Goal: Task Accomplishment & Management: Manage account settings

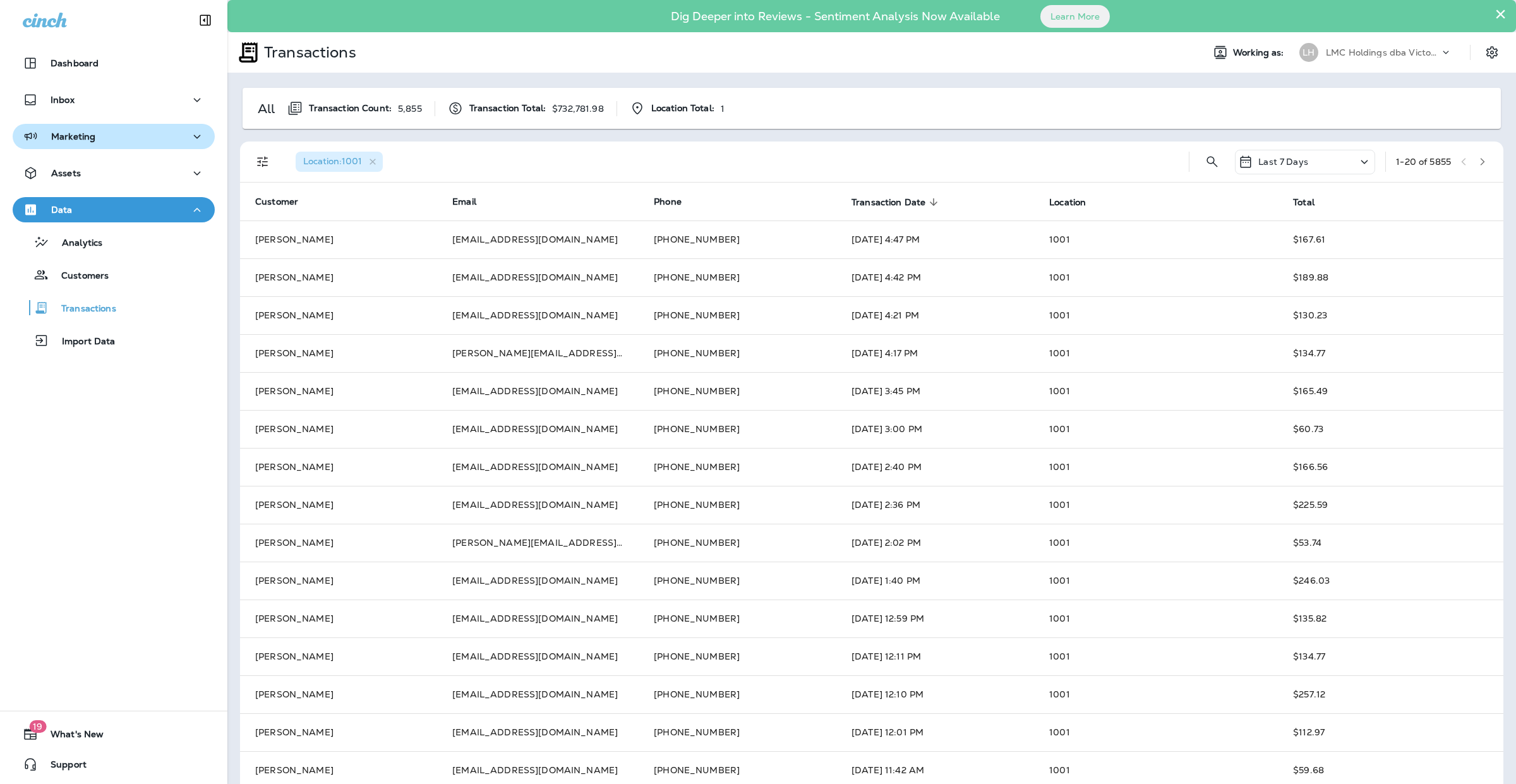
click at [118, 140] on div "Marketing" at bounding box center [114, 137] width 182 height 16
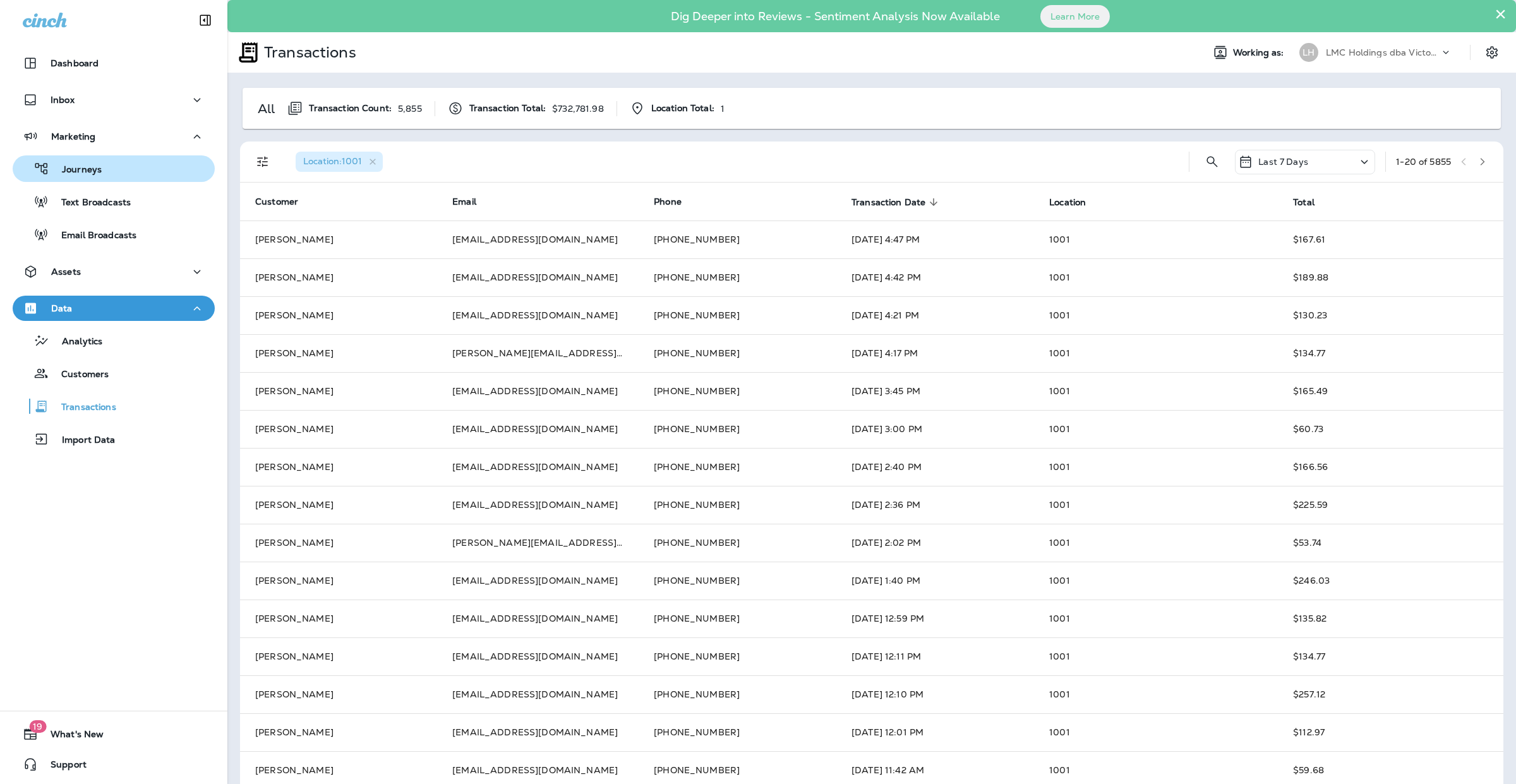
click at [120, 164] on div "Journeys" at bounding box center [113, 168] width 192 height 19
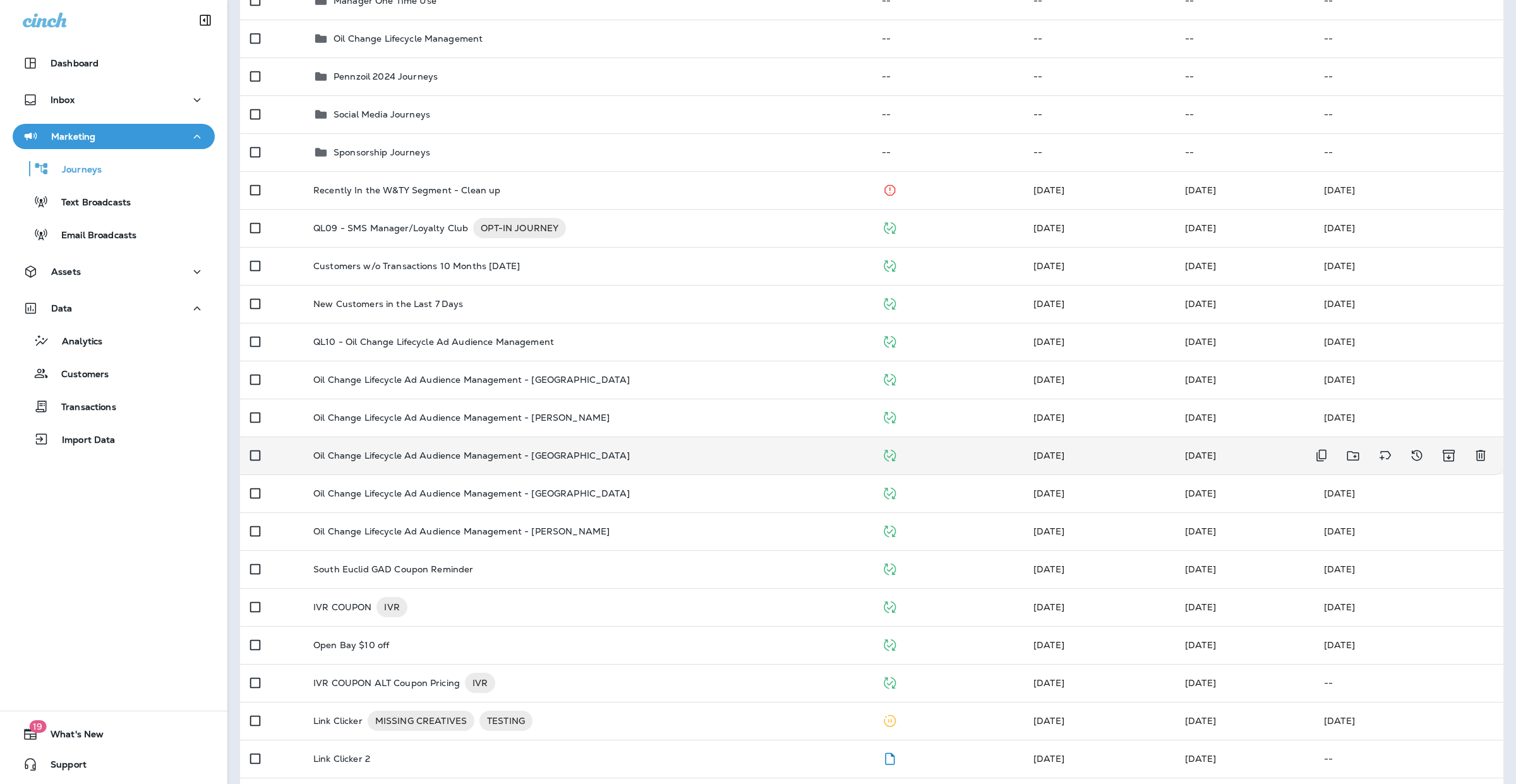
scroll to position [401, 0]
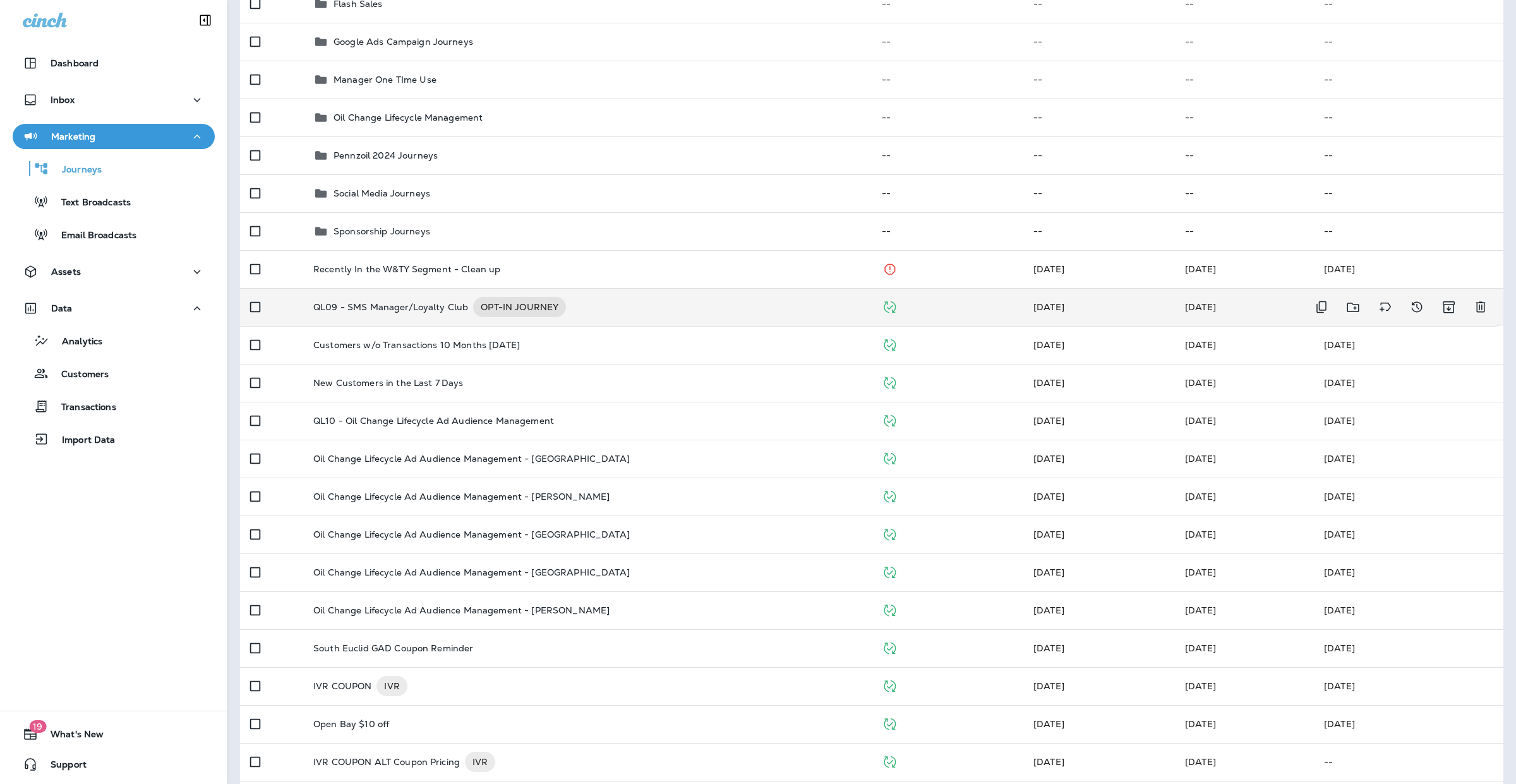
click at [711, 310] on div "QL09 - SMS Manager/Loyalty Club OPT-IN JOURNEY" at bounding box center [588, 307] width 548 height 20
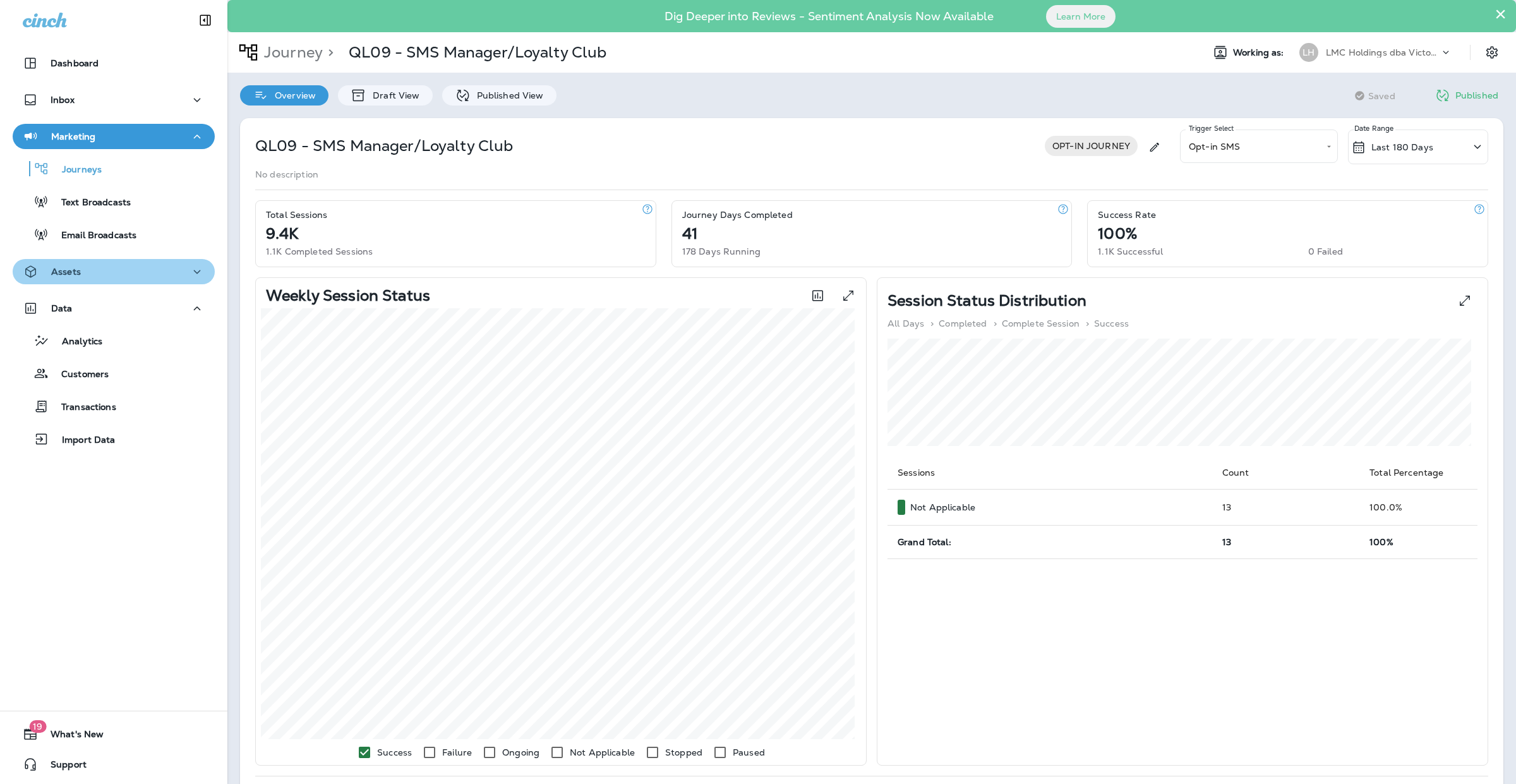
click at [190, 273] on icon "button" at bounding box center [197, 272] width 15 height 16
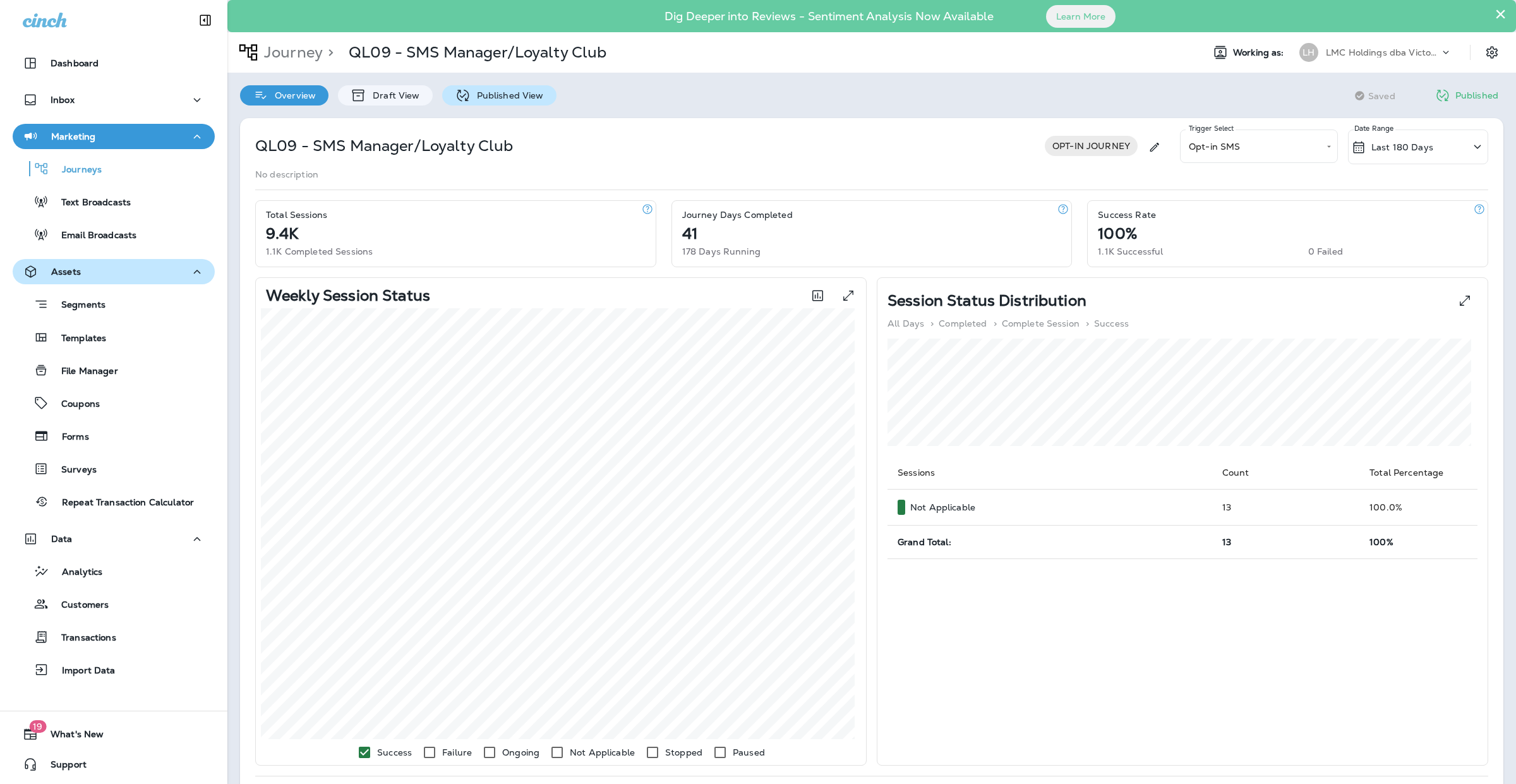
click at [513, 102] on div "Published View" at bounding box center [499, 95] width 115 height 20
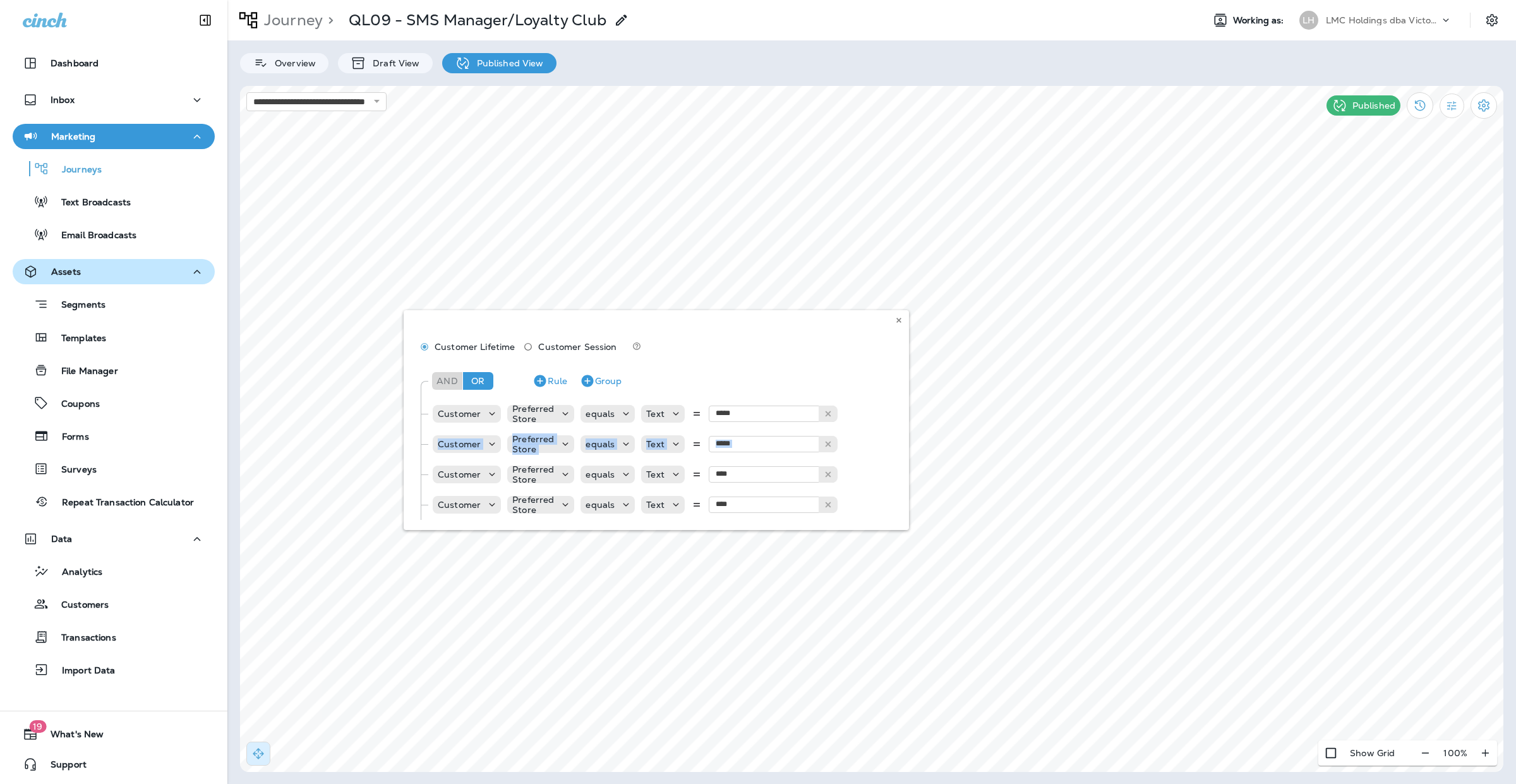
drag, startPoint x: 893, startPoint y: 408, endPoint x: 889, endPoint y: 420, distance: 12.6
click at [894, 436] on div "Customer Lifetime Customer Session And Or Rule Group Customer Preferred Store e…" at bounding box center [657, 420] width 506 height 220
click at [889, 415] on div "Customer Lifetime Customer Session And Or Rule Group Customer Preferred Store e…" at bounding box center [657, 420] width 506 height 220
drag, startPoint x: 893, startPoint y: 403, endPoint x: 889, endPoint y: 443, distance: 40.2
click at [889, 452] on div "Customer Lifetime Customer Session And Or Rule Group Customer Preferred Store e…" at bounding box center [657, 420] width 506 height 220
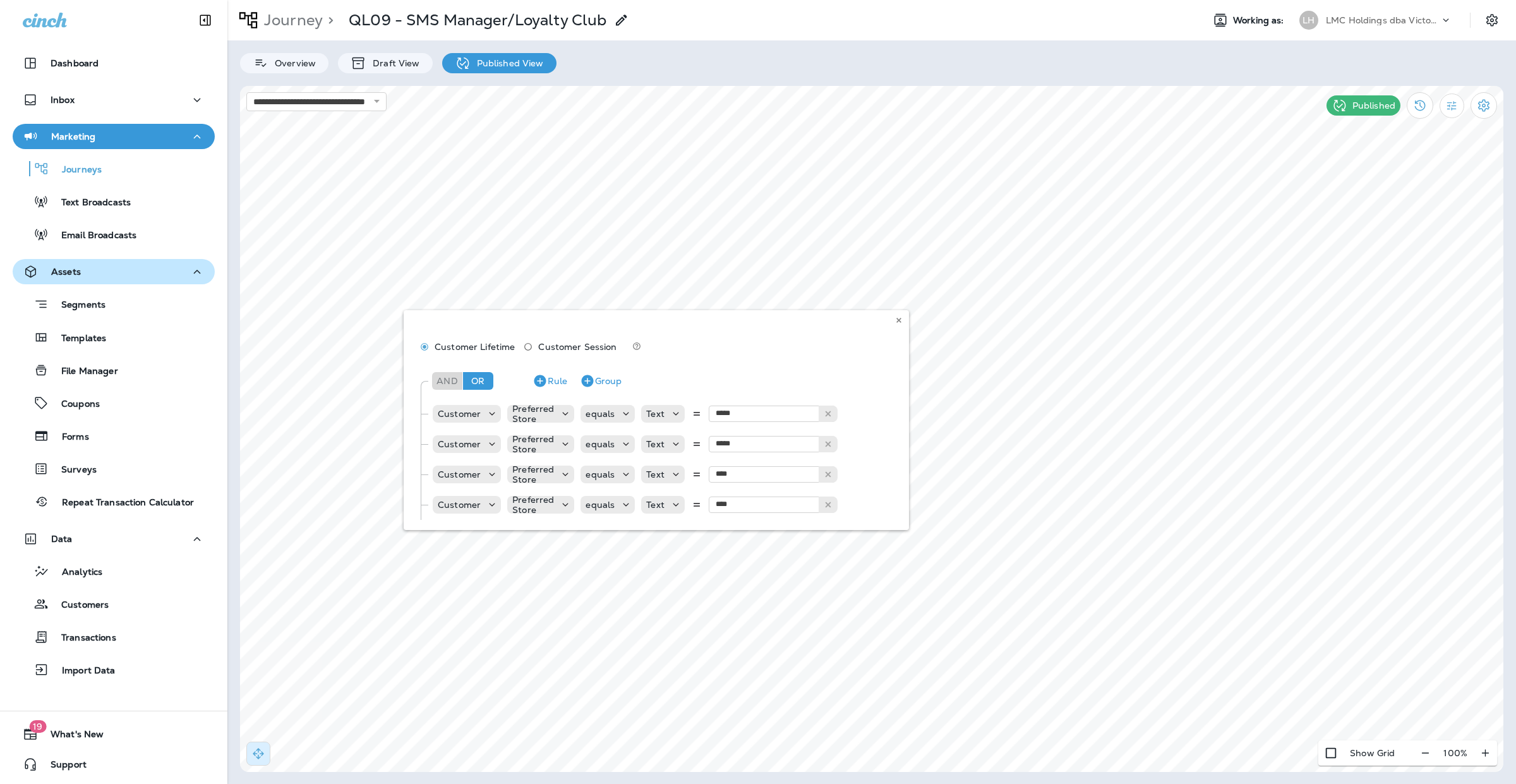
click at [842, 408] on div "Customer Lifetime Customer Session And Or Rule Group Customer Preferred Store e…" at bounding box center [657, 420] width 506 height 220
drag, startPoint x: 897, startPoint y: 367, endPoint x: 894, endPoint y: 374, distance: 7.6
click at [894, 381] on div "Customer Lifetime Customer Session And Or Rule Group Customer Preferred Store e…" at bounding box center [657, 420] width 506 height 220
drag, startPoint x: 560, startPoint y: 513, endPoint x: 649, endPoint y: 523, distance: 89.6
click at [649, 523] on div "Customer Lifetime Customer Session And Or Rule Group Customer Preferred Store e…" at bounding box center [657, 420] width 506 height 220
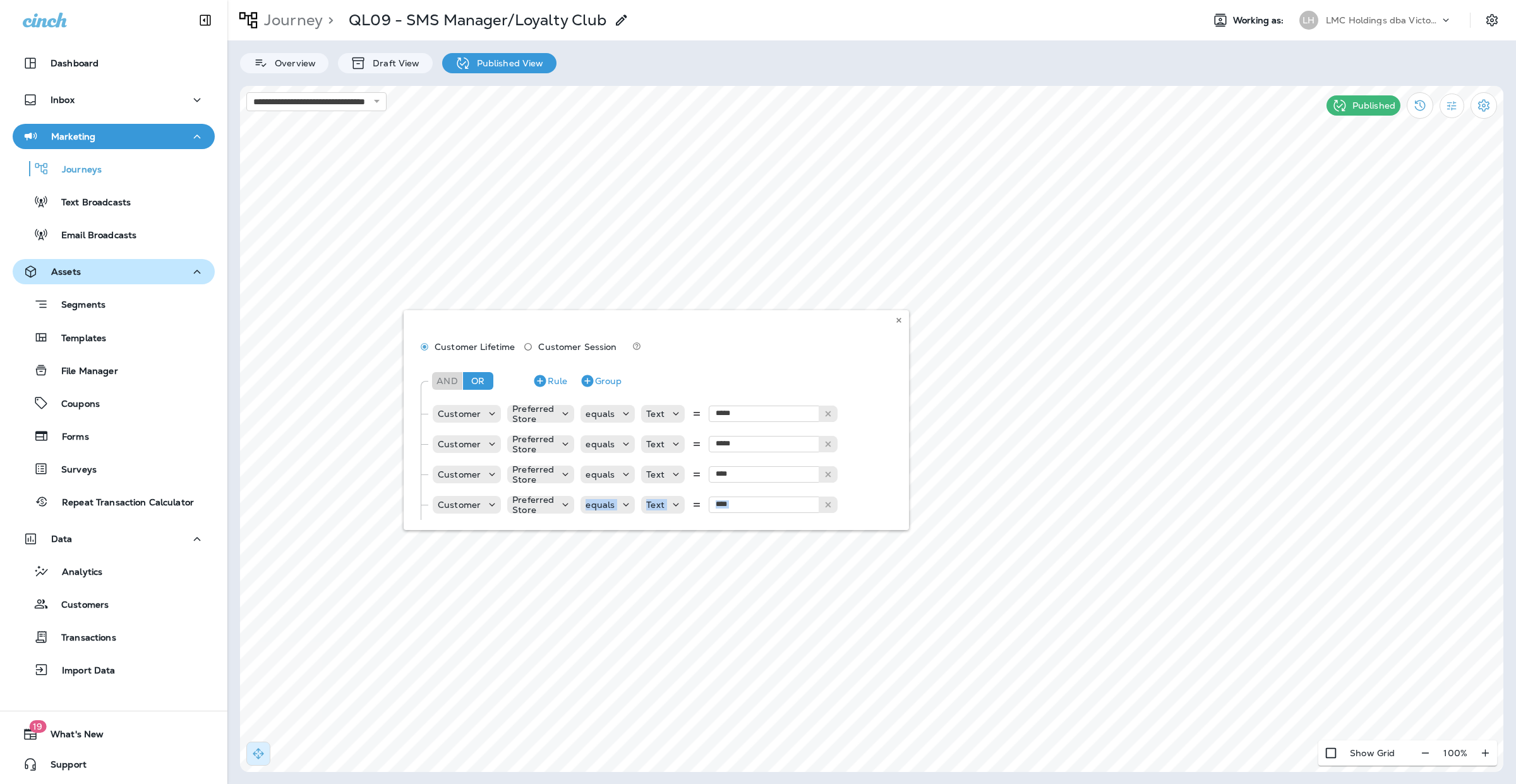
click at [892, 501] on div "Customer Lifetime Customer Session And Or Rule Group Customer Preferred Store e…" at bounding box center [657, 420] width 506 height 220
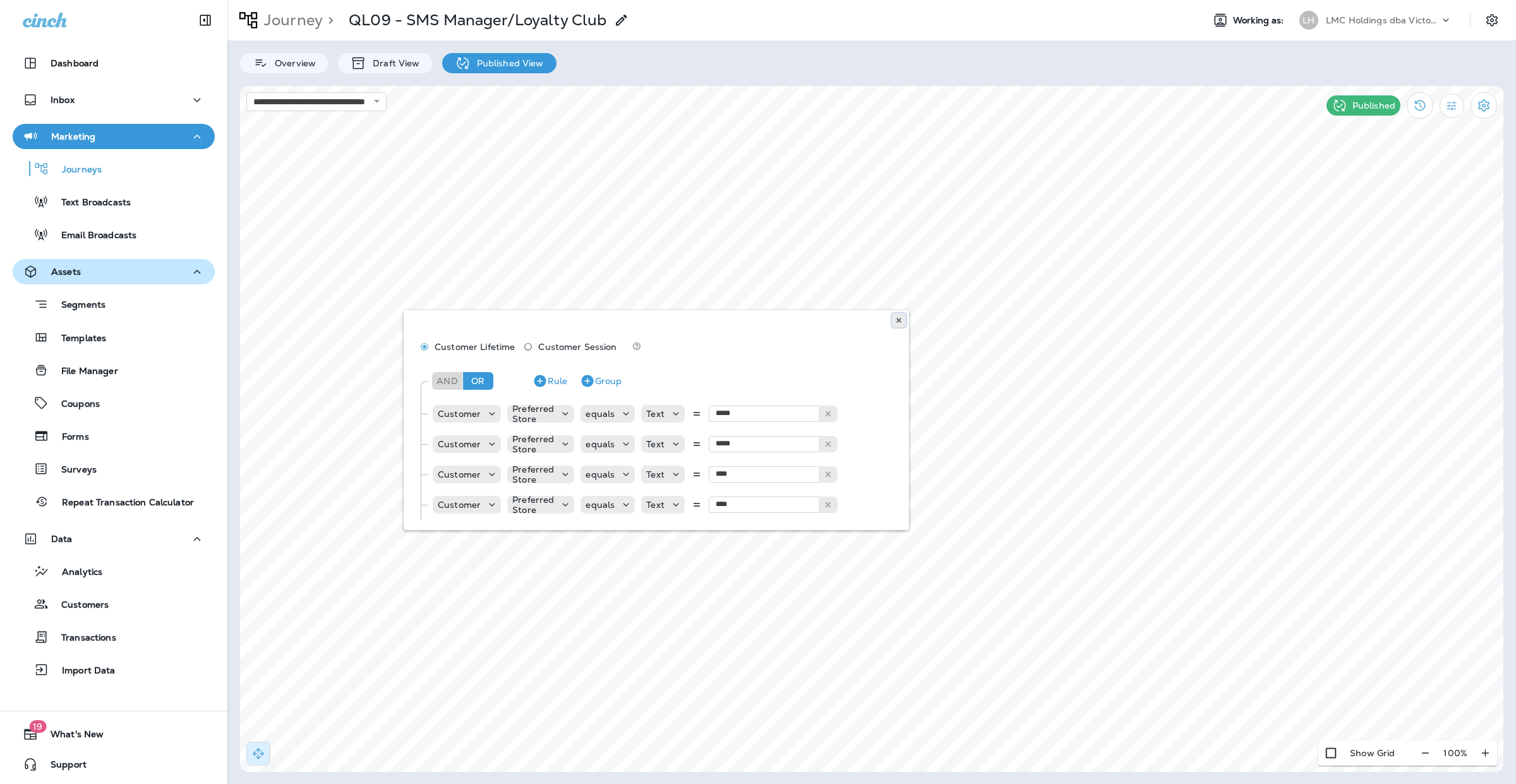
click at [899, 317] on icon at bounding box center [899, 320] width 8 height 8
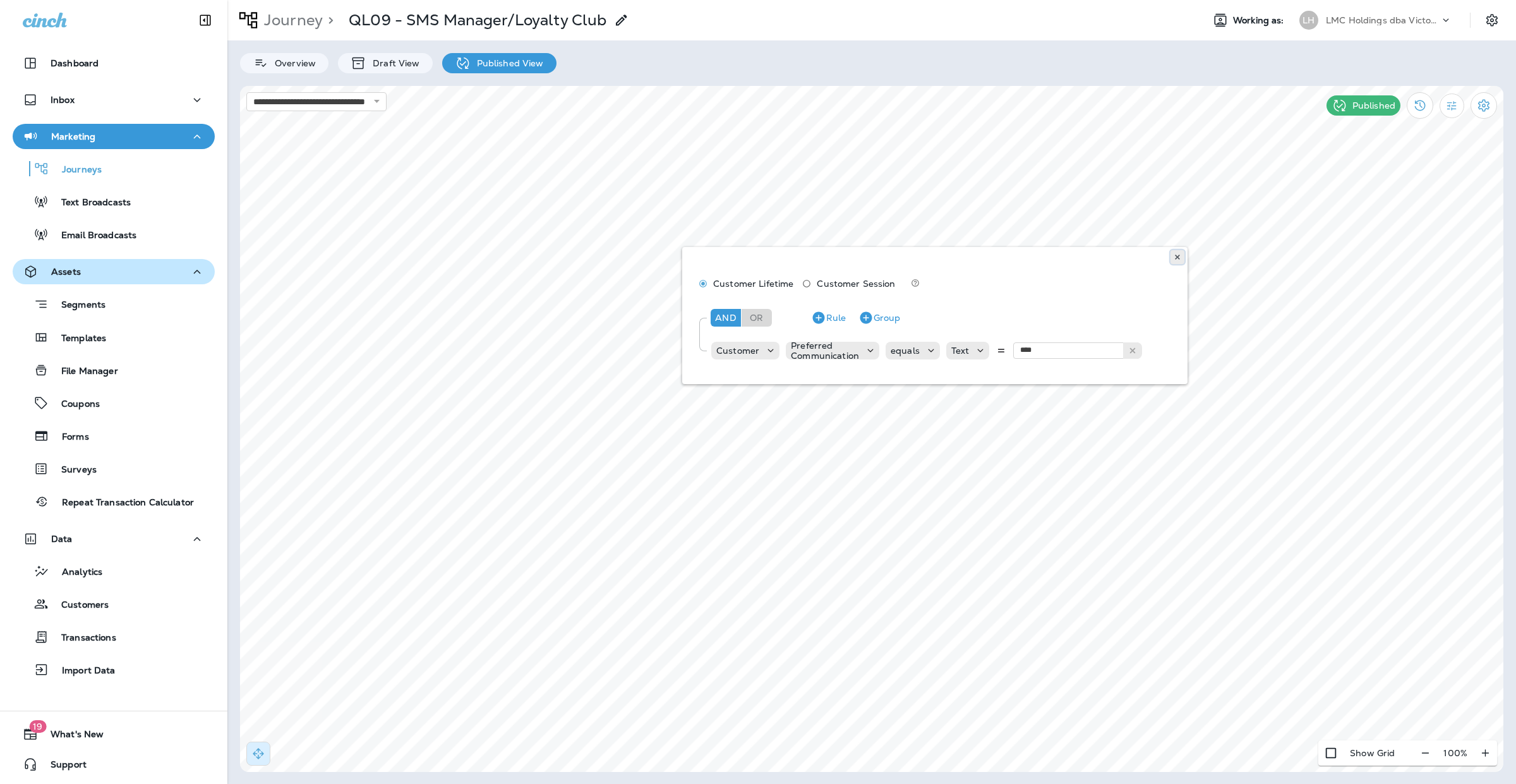
click at [1175, 257] on icon at bounding box center [1177, 257] width 8 height 8
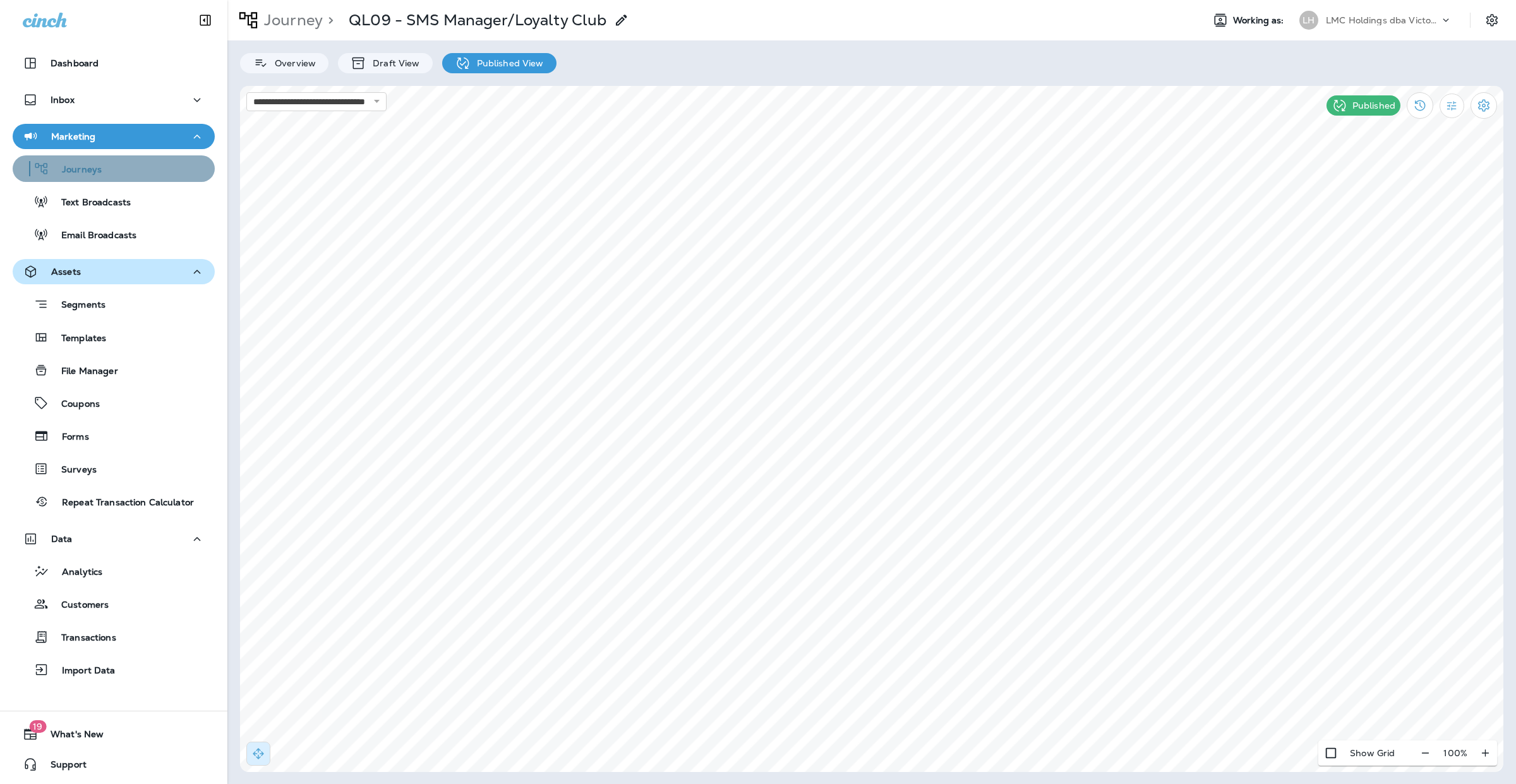
click at [124, 166] on div "Journeys" at bounding box center [113, 168] width 192 height 19
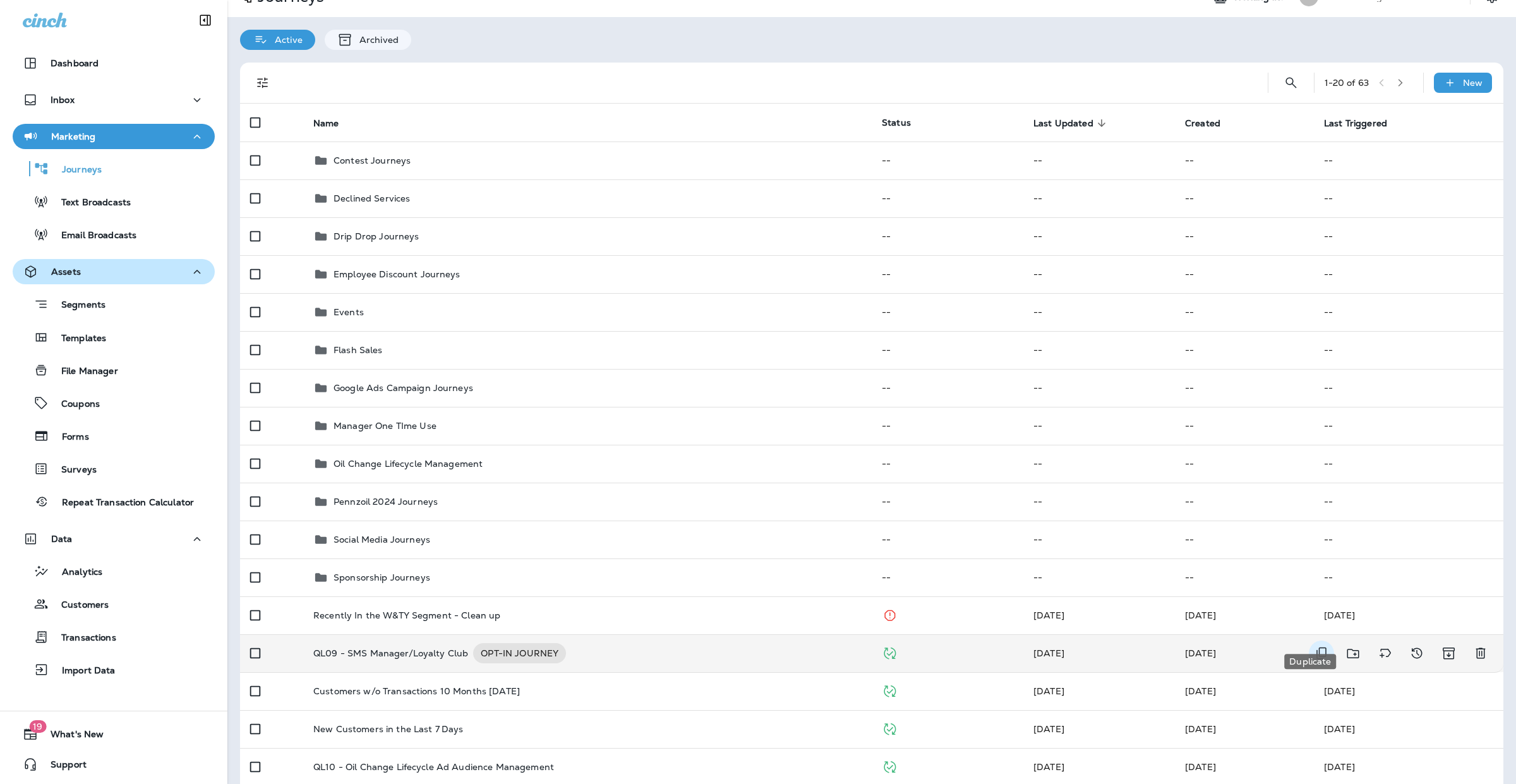
scroll to position [79, 0]
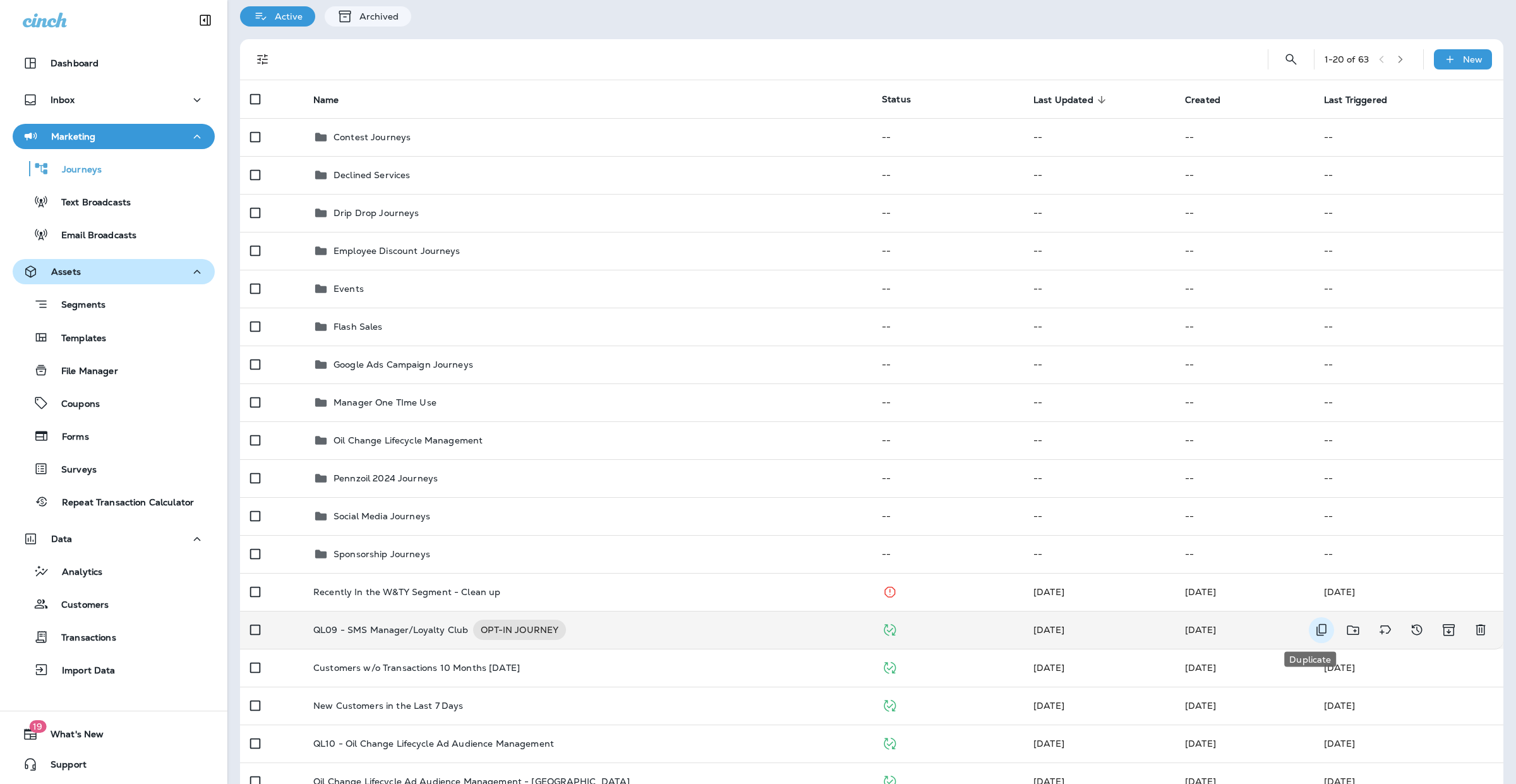
click at [1314, 629] on icon "Duplicate" at bounding box center [1322, 630] width 15 height 15
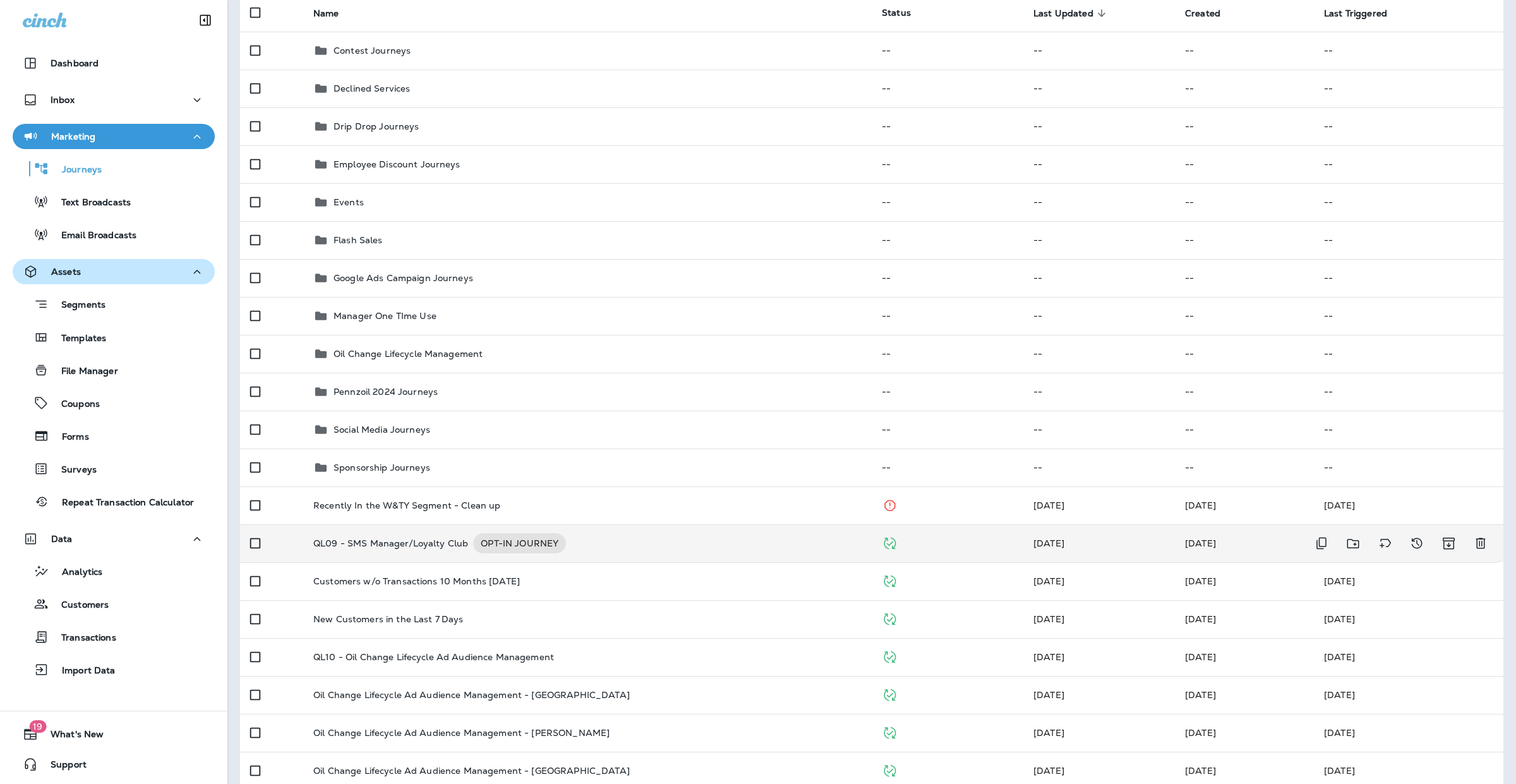
scroll to position [165, 0]
click at [1317, 541] on icon "Duplicate" at bounding box center [1322, 543] width 15 height 15
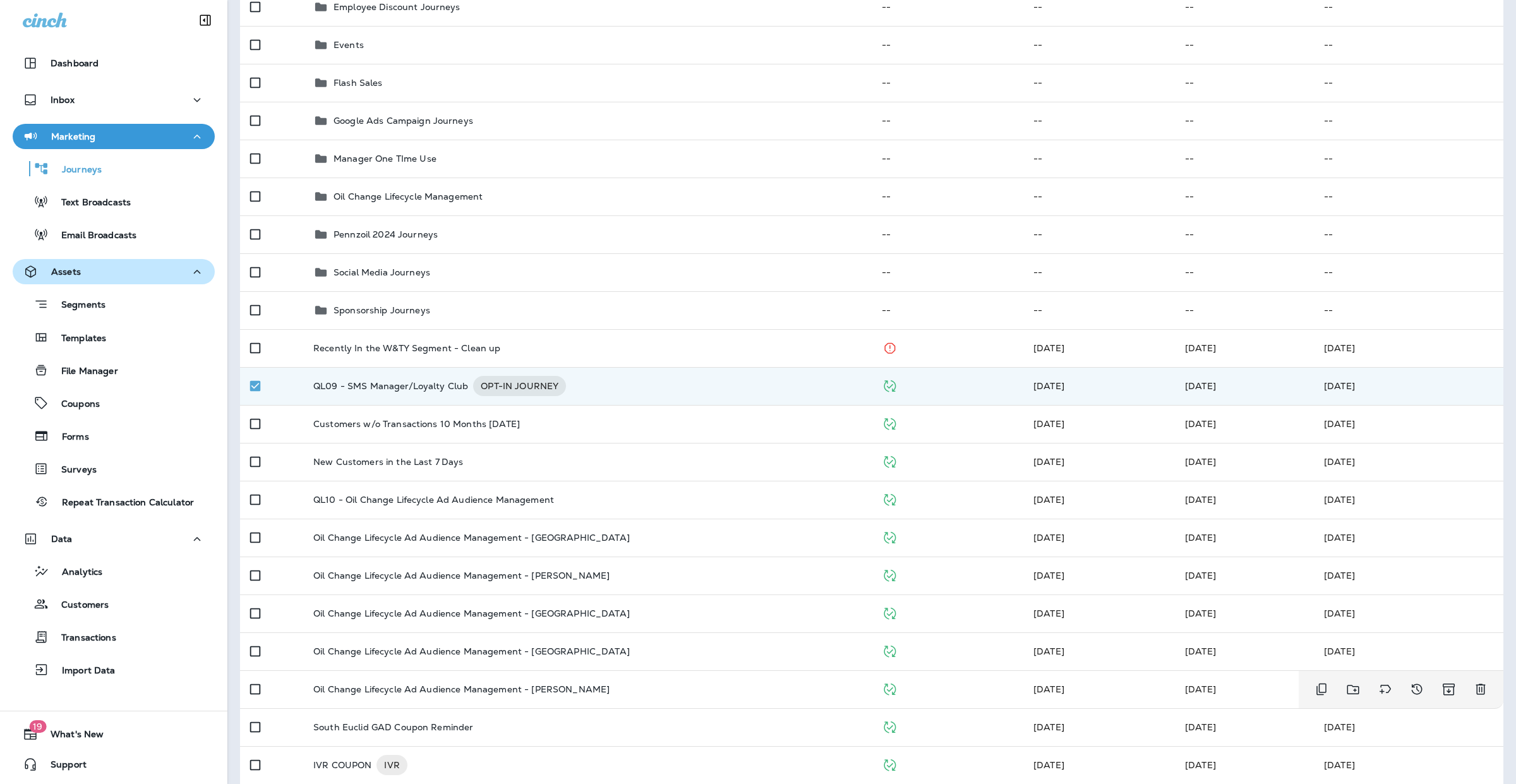
scroll to position [638, 0]
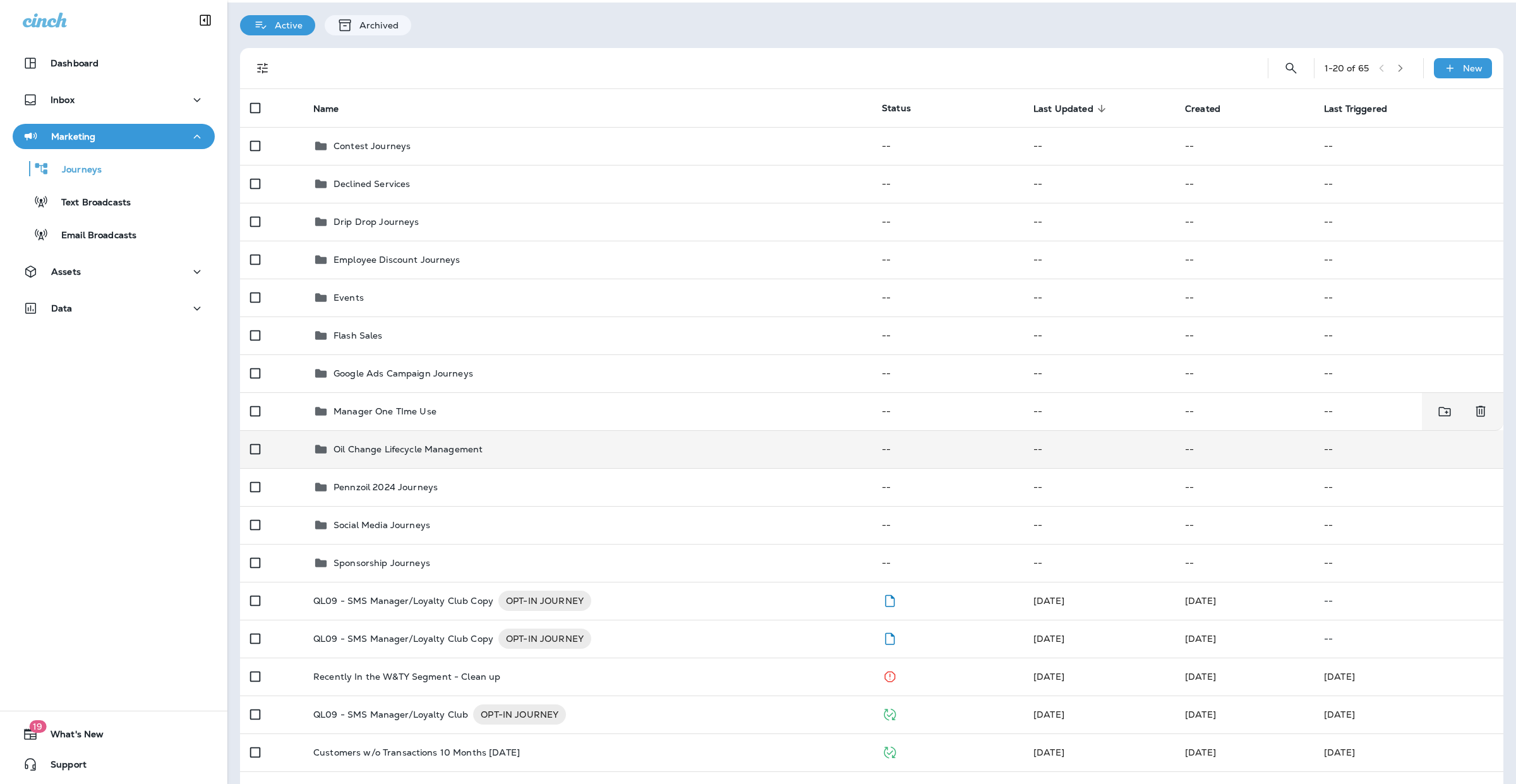
scroll to position [237, 0]
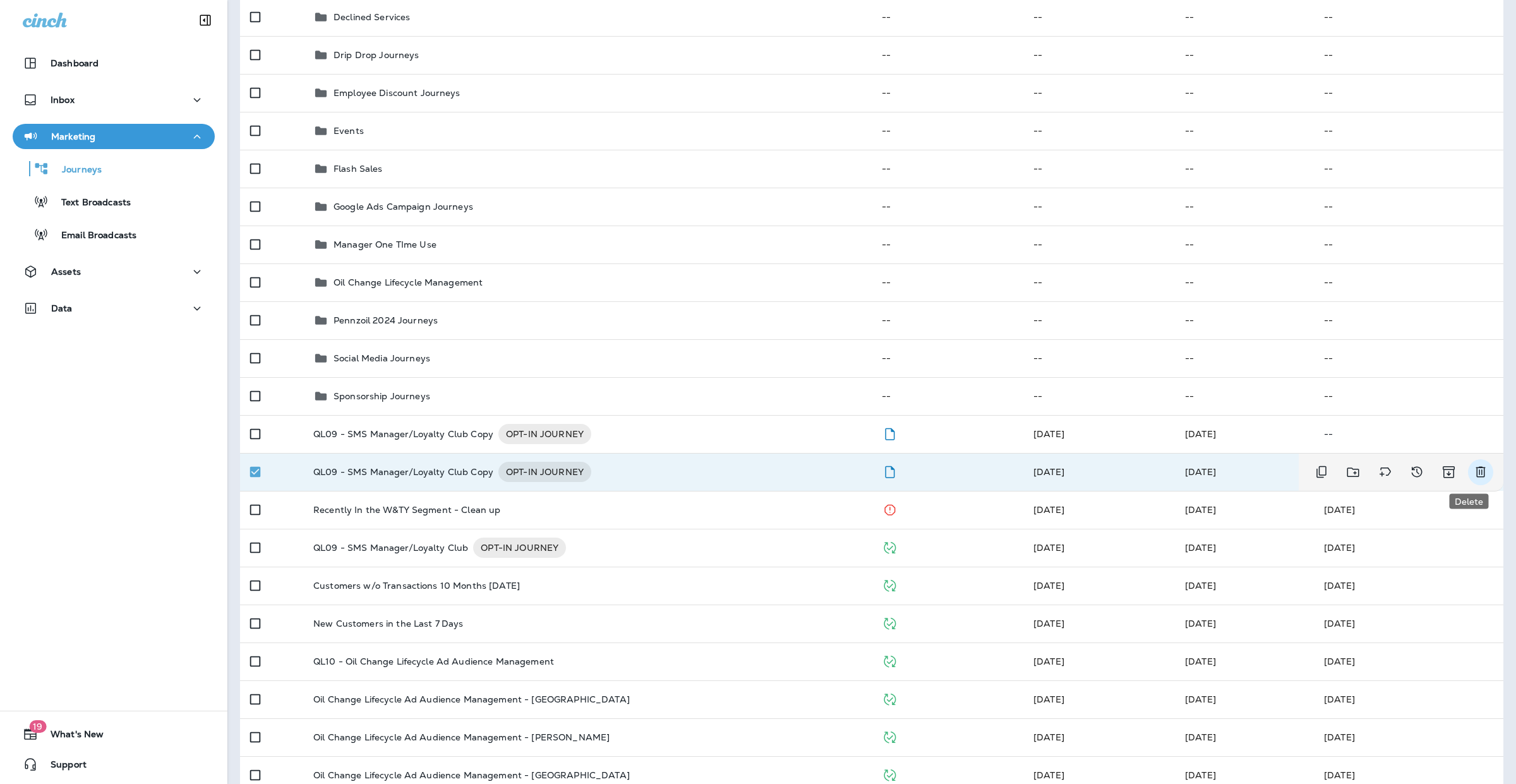
click at [1473, 471] on icon "Delete" at bounding box center [1480, 472] width 15 height 15
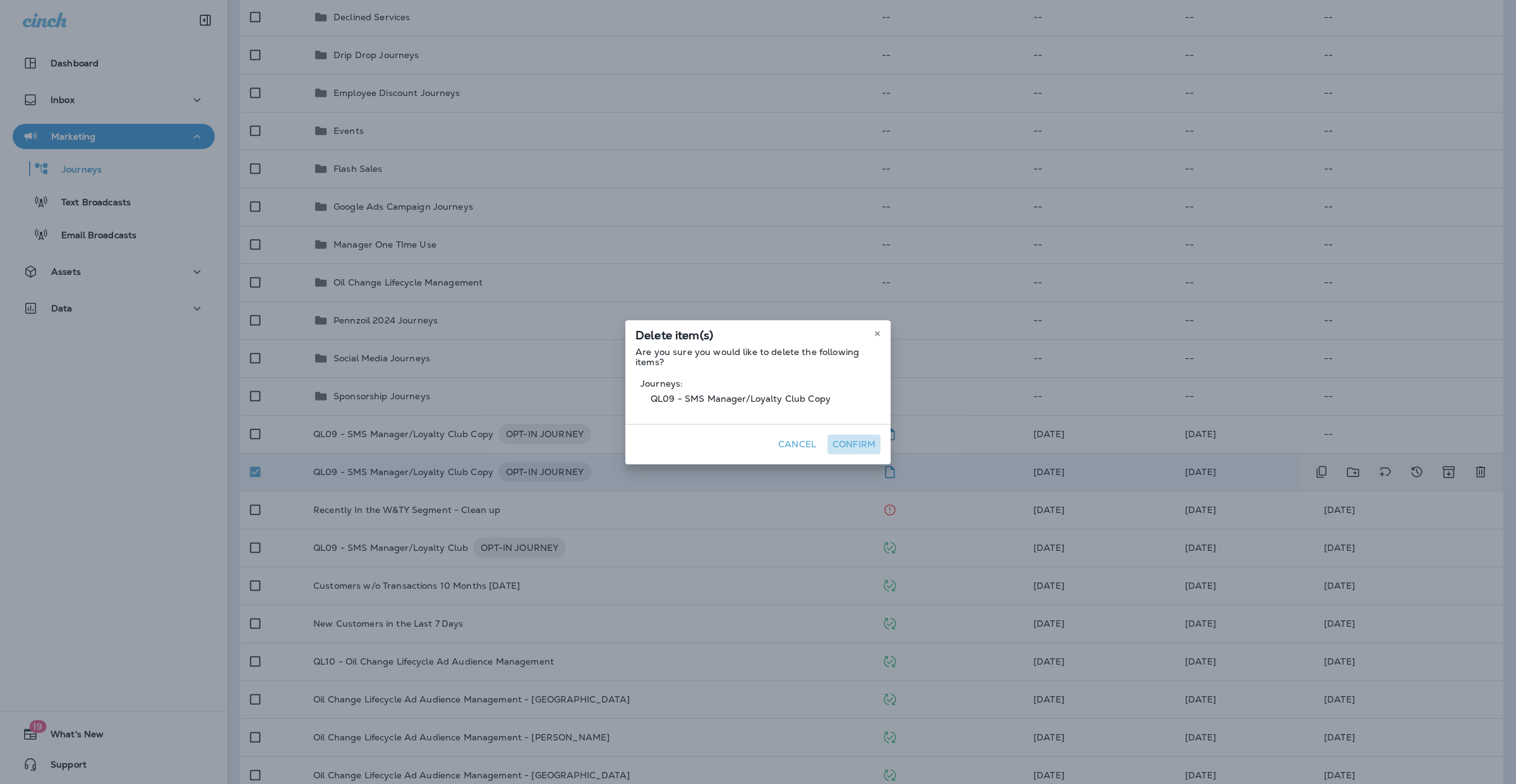
click at [841, 442] on button "Confirm" at bounding box center [854, 444] width 53 height 20
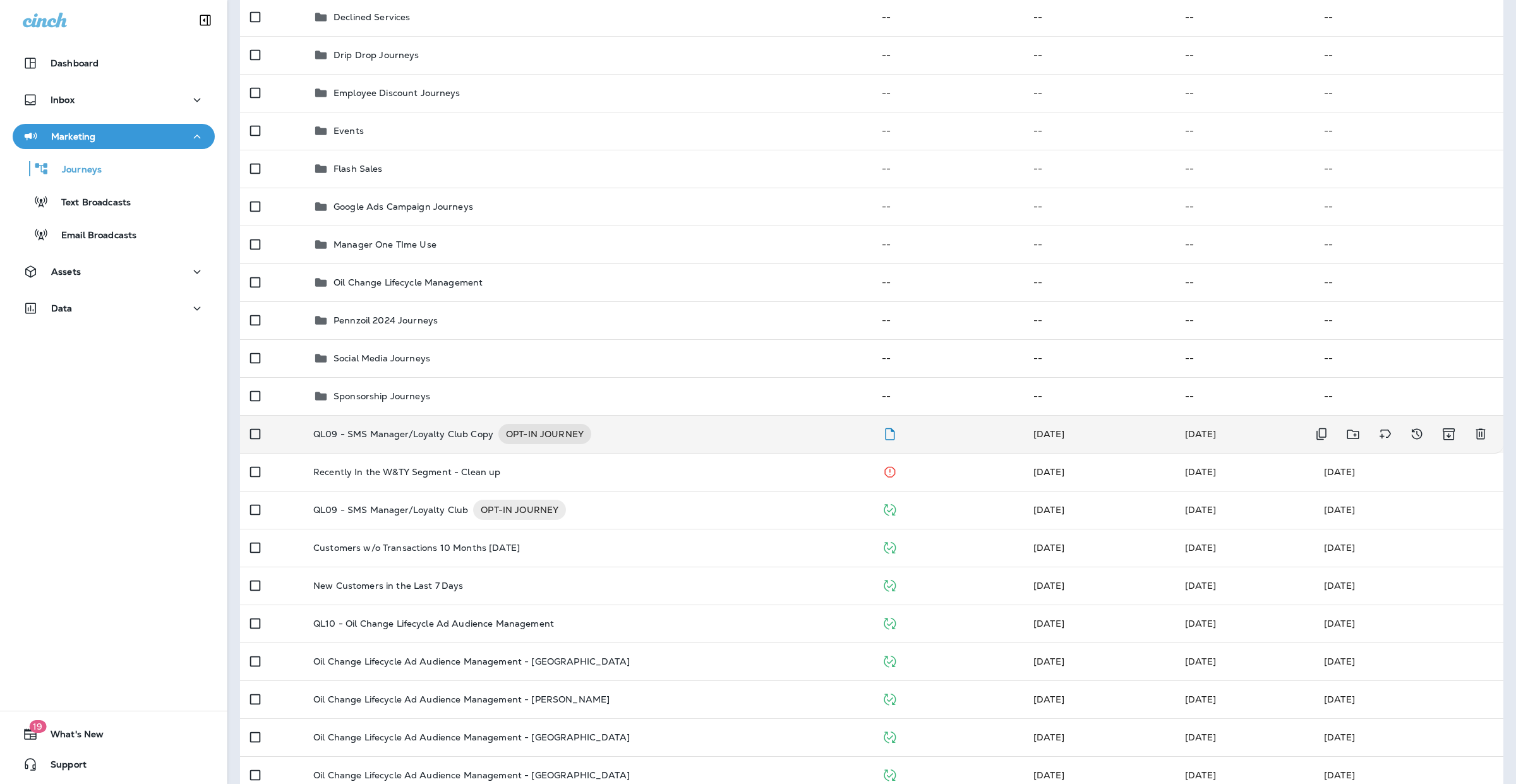
click at [288, 433] on td at bounding box center [271, 434] width 63 height 38
click at [377, 430] on p "QL09 - SMS Manager/Loyalty Club Copy" at bounding box center [403, 433] width 180 height 20
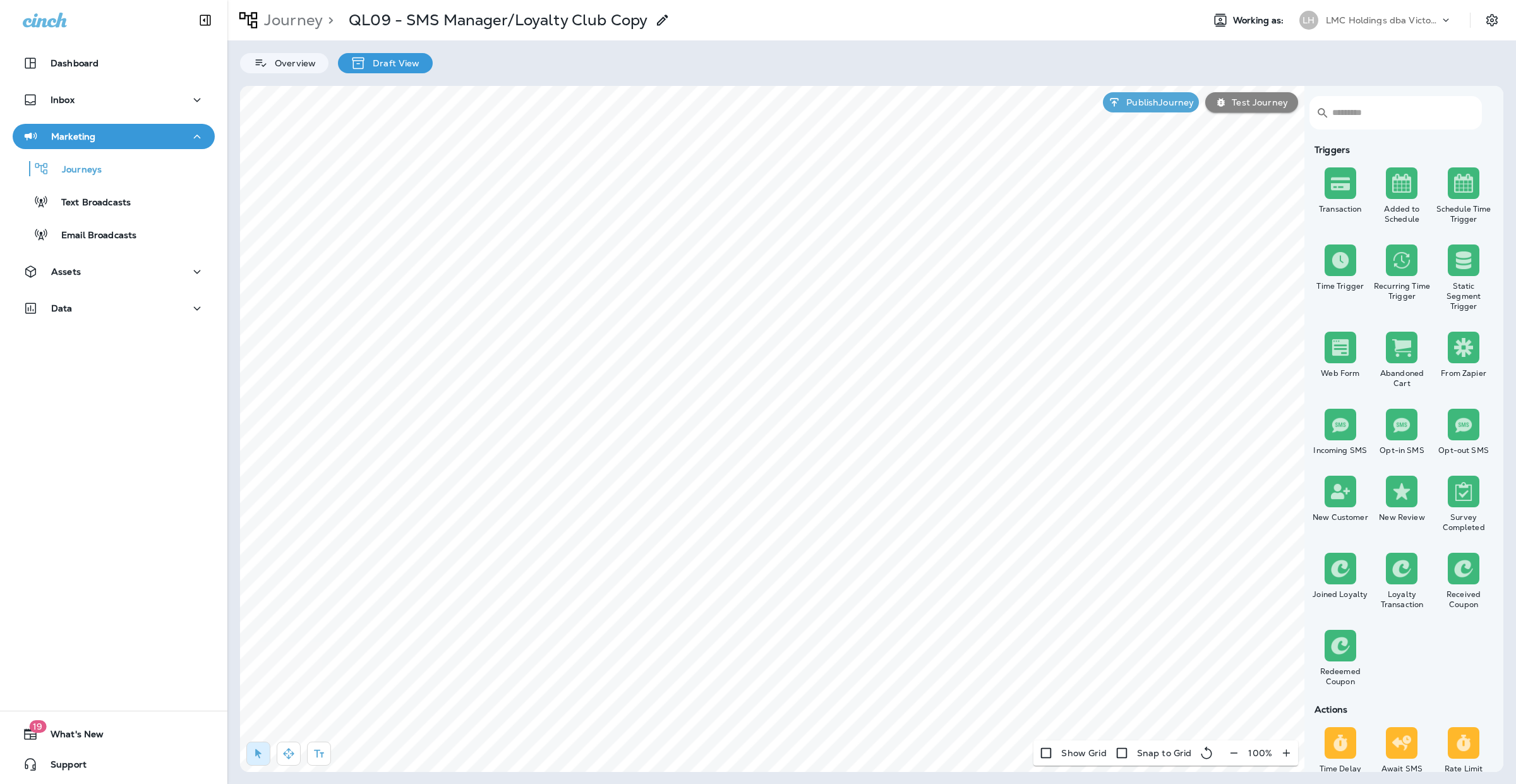
click at [667, 20] on icon at bounding box center [663, 20] width 15 height 15
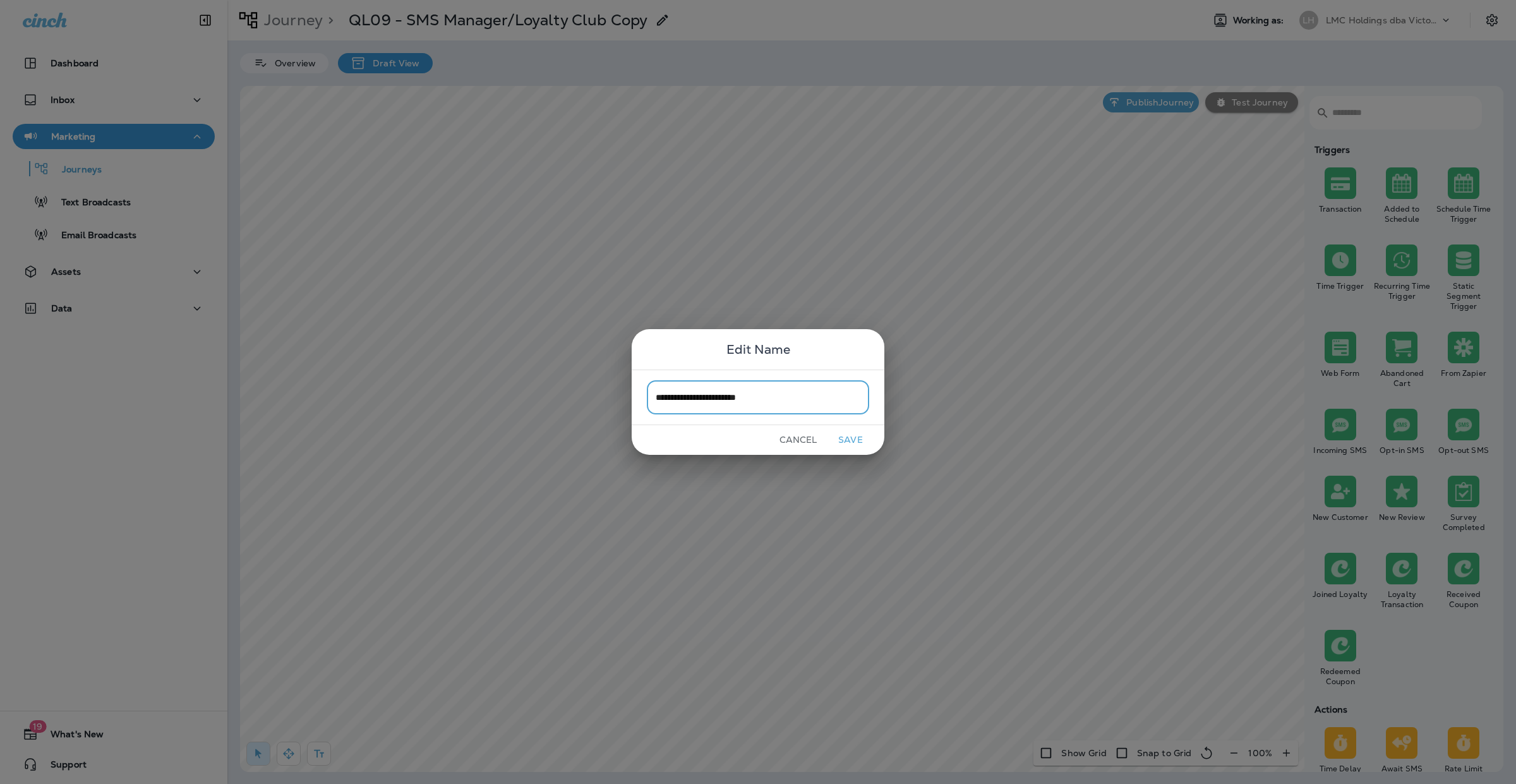
type input "**********"
click at [859, 434] on button "Save" at bounding box center [850, 440] width 47 height 20
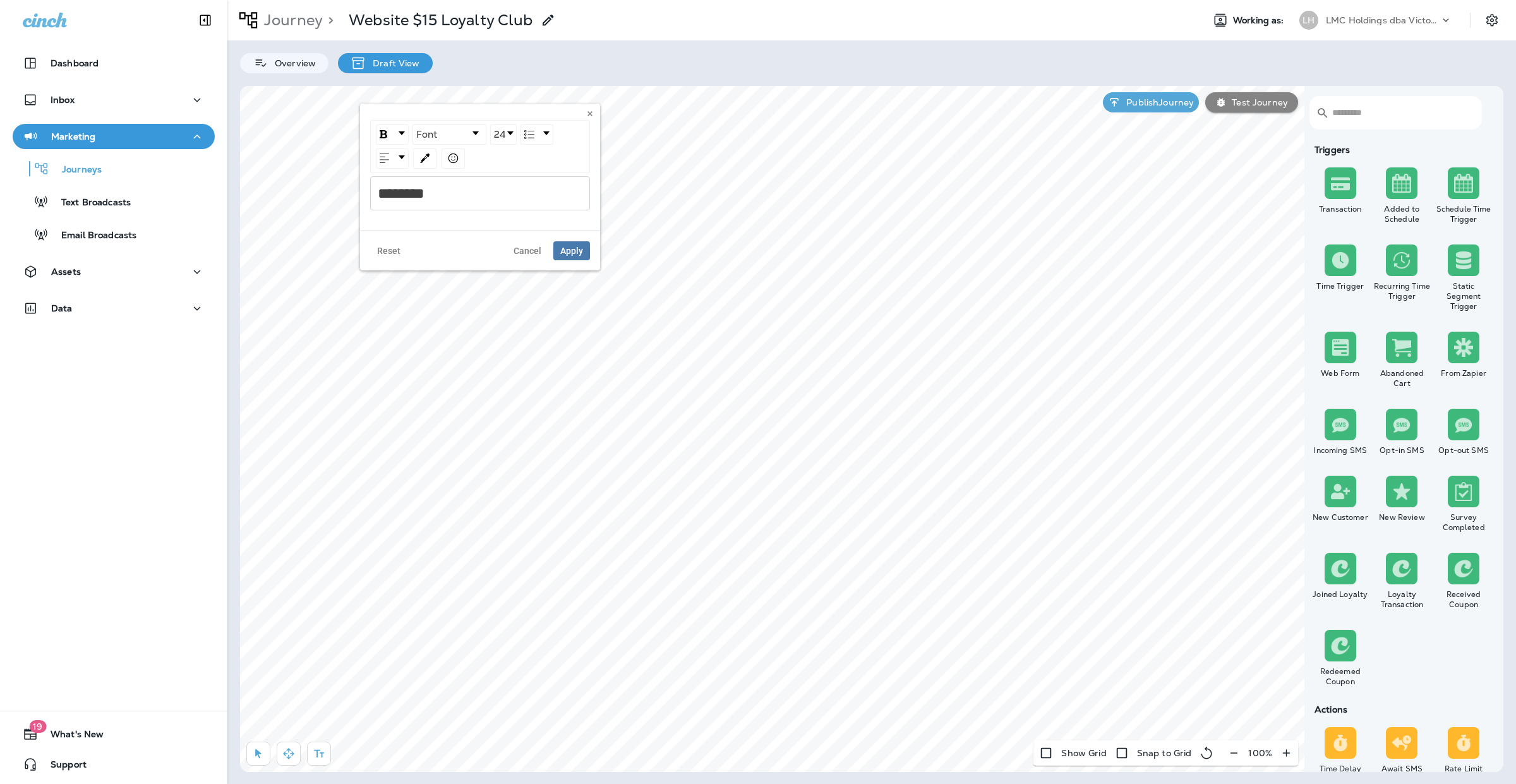
click at [449, 194] on div "********" at bounding box center [481, 194] width 205 height 15
click at [512, 136] on link "14" at bounding box center [503, 134] width 25 height 19
click at [497, 244] on li "16" at bounding box center [503, 247] width 24 height 16
click at [566, 243] on span "Apply" at bounding box center [572, 244] width 23 height 9
click at [507, 134] on div "rdw-dropdown" at bounding box center [510, 133] width 6 height 4
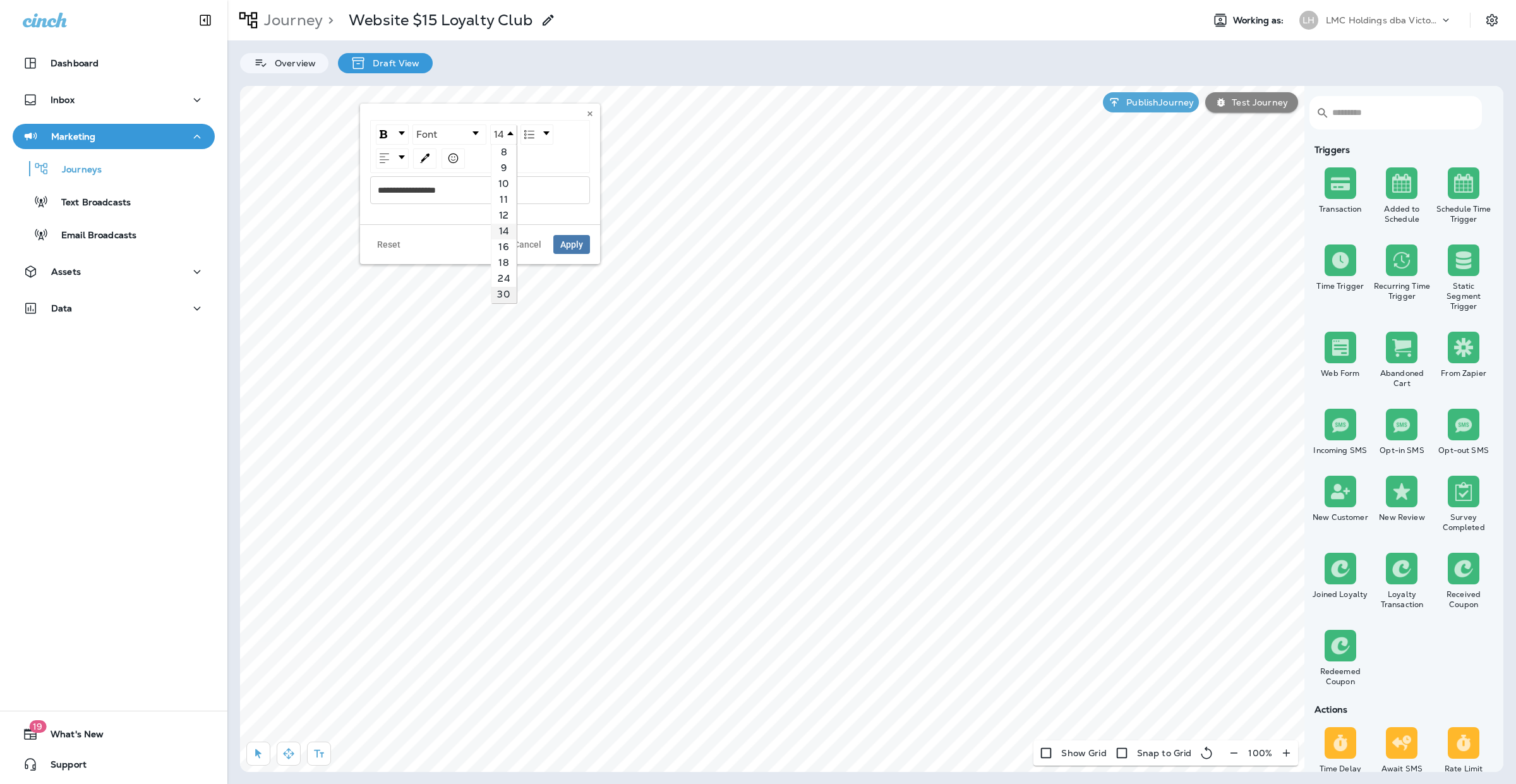
click at [500, 294] on li "30" at bounding box center [503, 294] width 24 height 16
click at [576, 245] on span "Apply" at bounding box center [572, 244] width 23 height 9
click at [507, 130] on link "14" at bounding box center [503, 134] width 25 height 19
click at [503, 257] on li "48" at bounding box center [503, 259] width 24 height 16
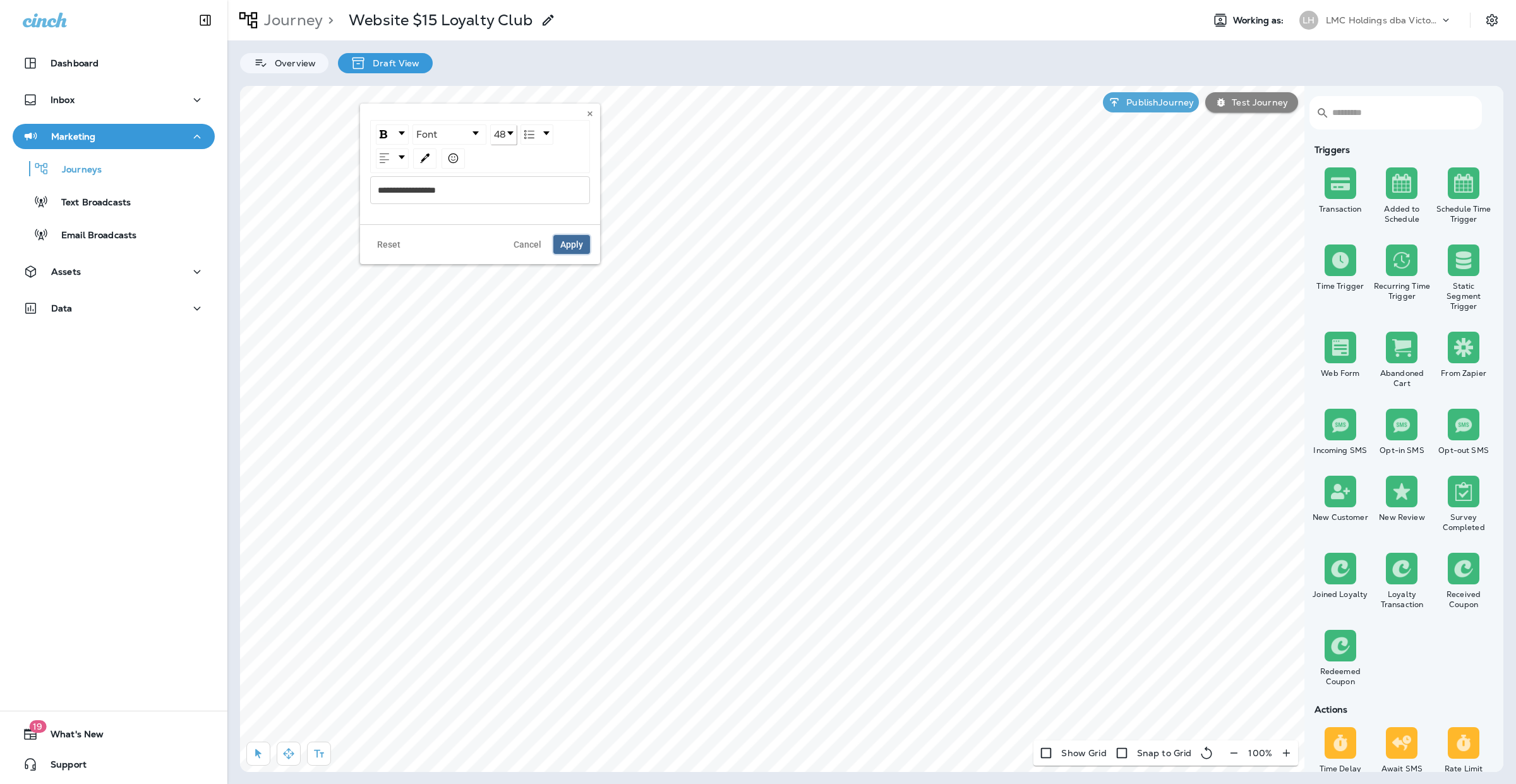
click at [578, 243] on span "Apply" at bounding box center [572, 244] width 23 height 9
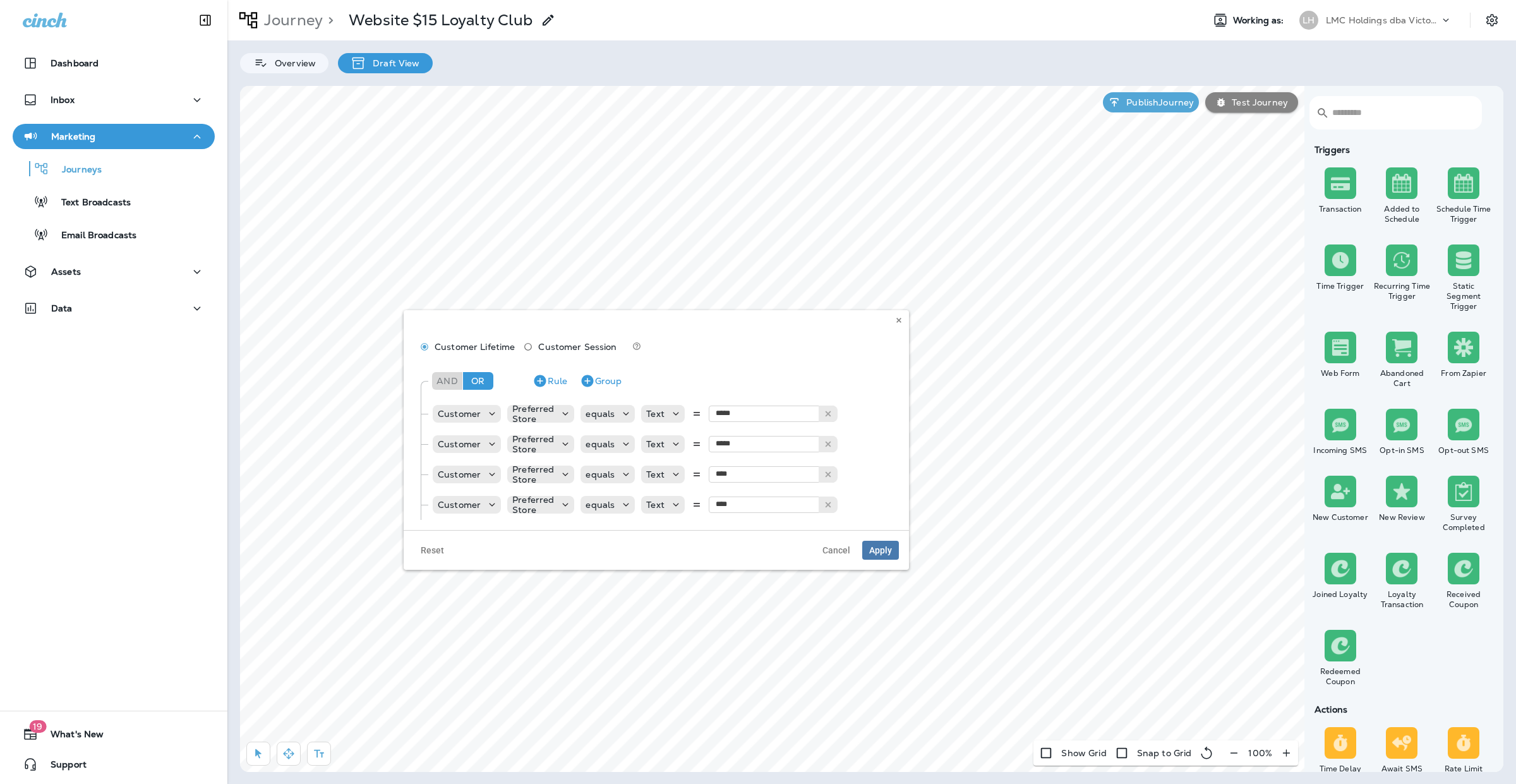
click at [411, 58] on p "Draft View" at bounding box center [393, 63] width 53 height 10
click at [698, 366] on div "And Or Rule Group" at bounding box center [661, 381] width 465 height 30
click at [490, 411] on icon at bounding box center [492, 414] width 13 height 13
click at [488, 441] on button "Customer" at bounding box center [509, 445] width 149 height 20
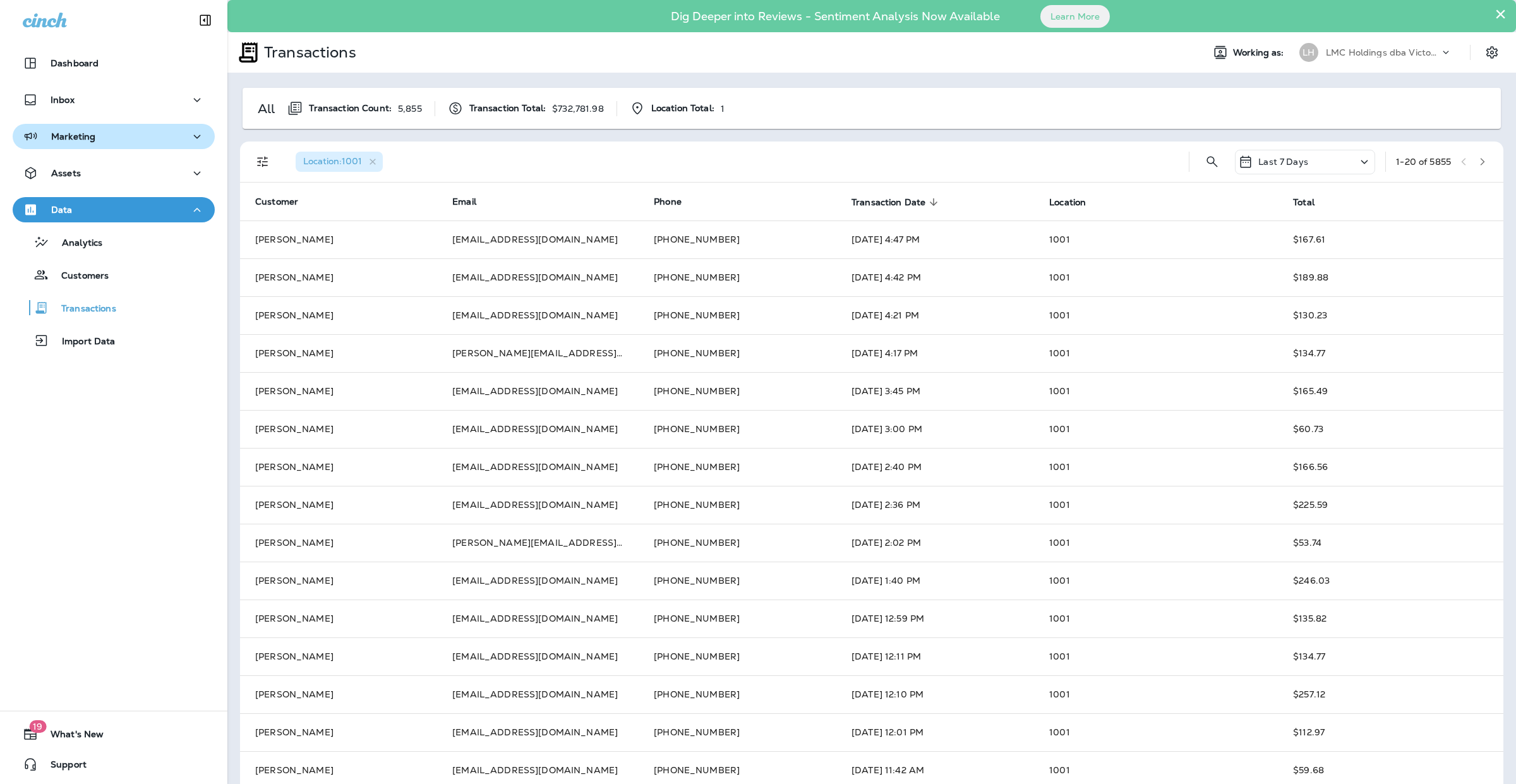
click at [82, 136] on p "Marketing" at bounding box center [73, 136] width 44 height 10
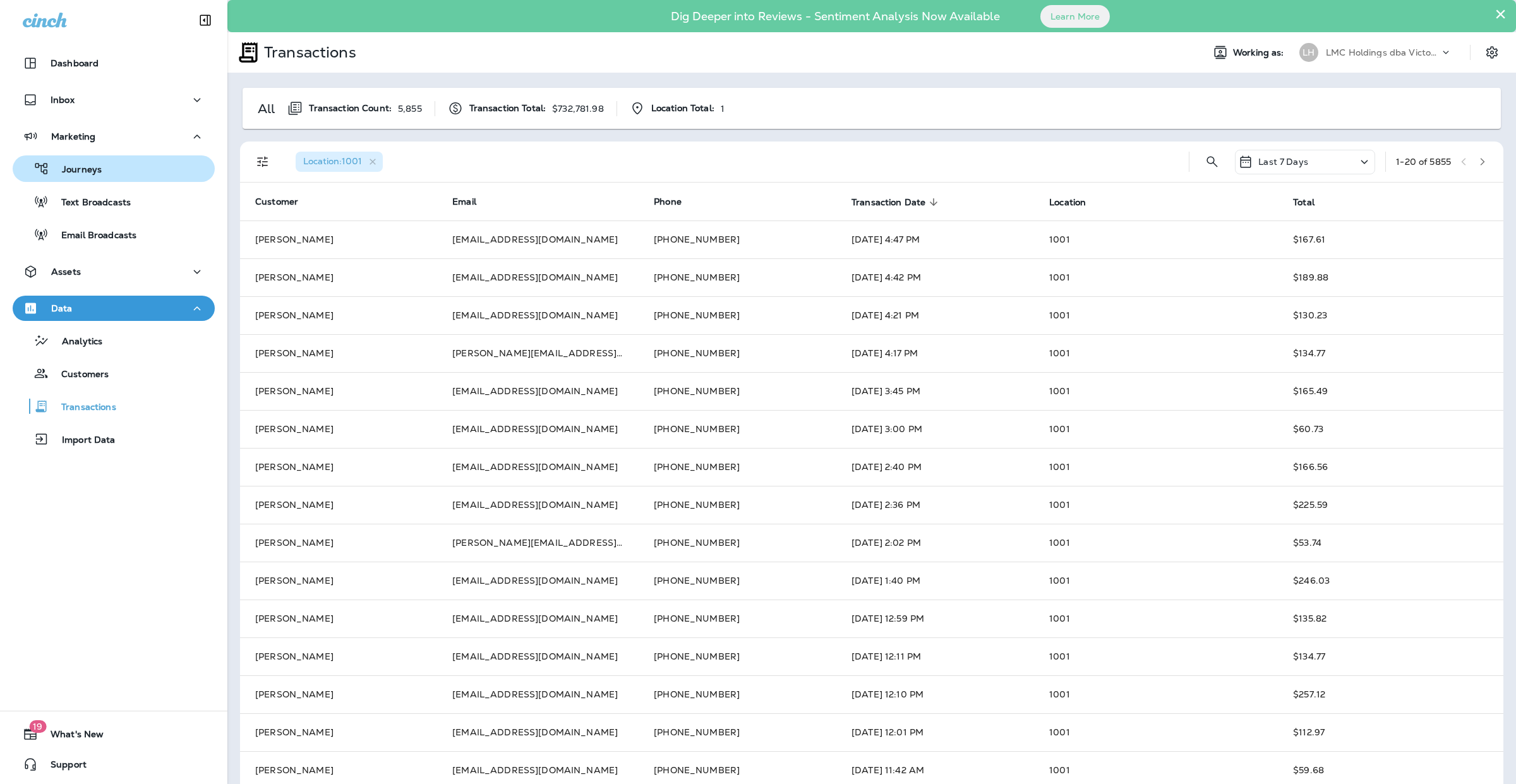
click at [80, 172] on p "Journeys" at bounding box center [75, 170] width 52 height 12
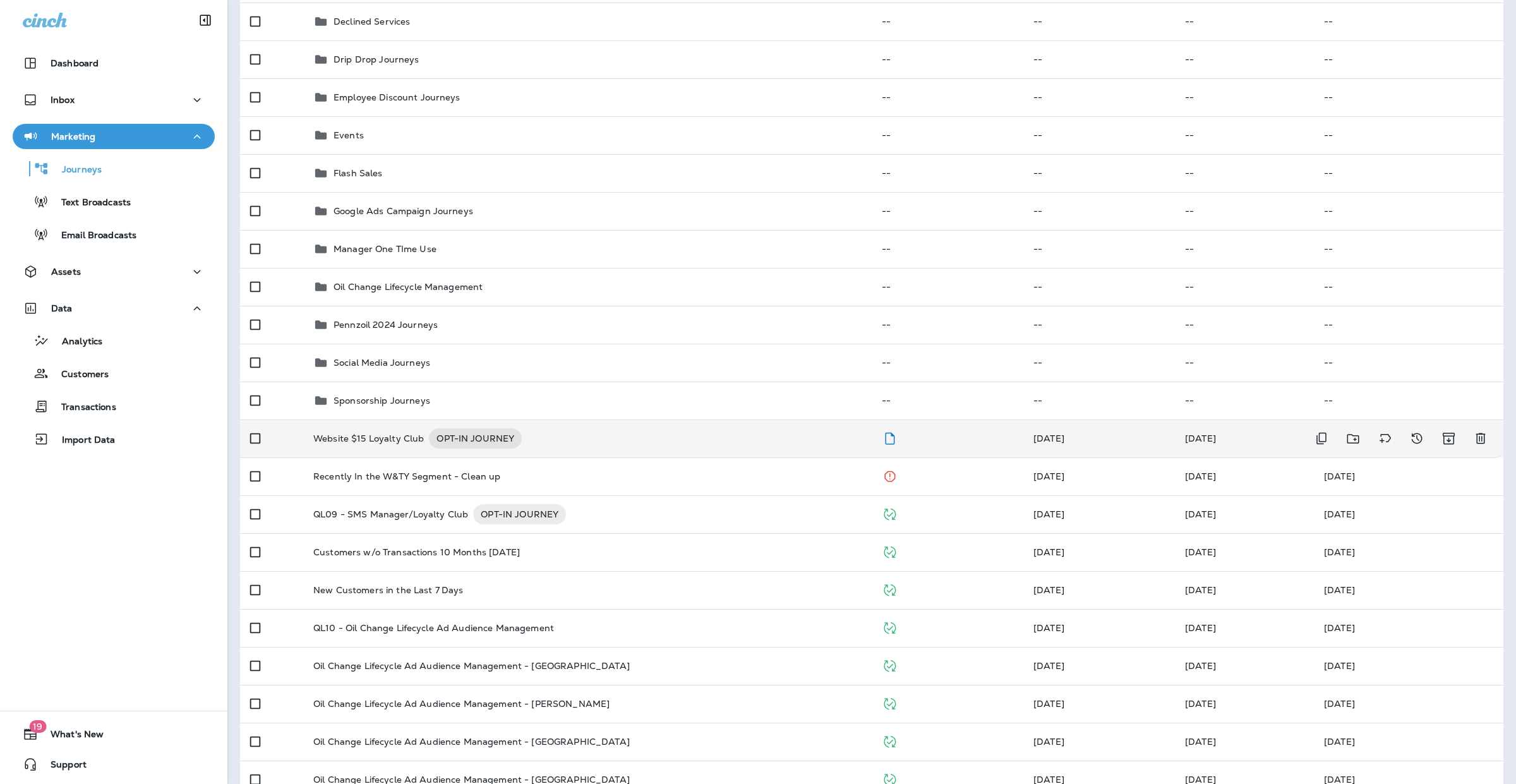
scroll to position [237, 0]
click at [645, 439] on div "Website $15 Loyalty Club OPT-IN JOURNEY" at bounding box center [588, 433] width 548 height 20
